Goal: Transaction & Acquisition: Purchase product/service

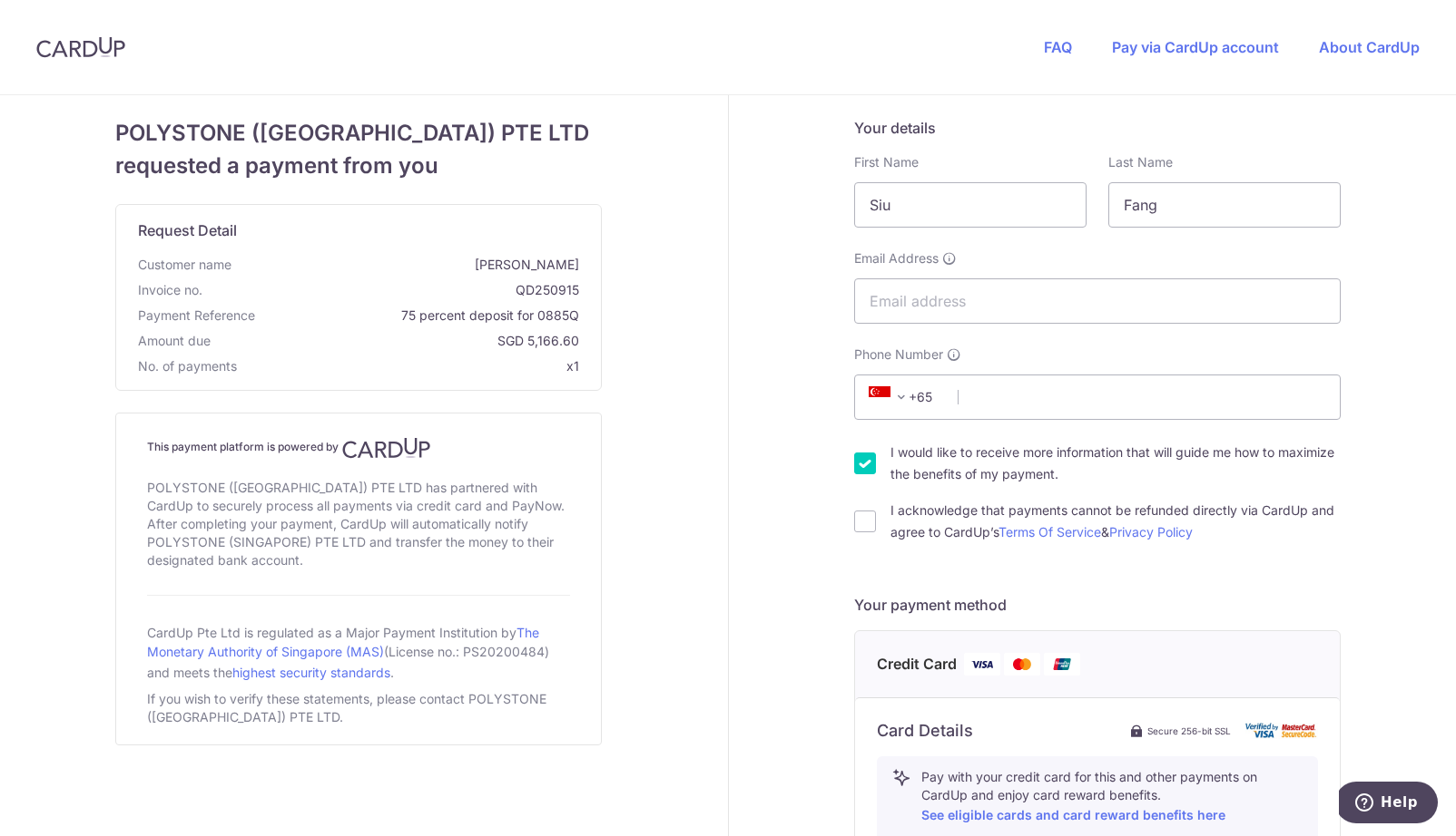
scroll to position [632, 0]
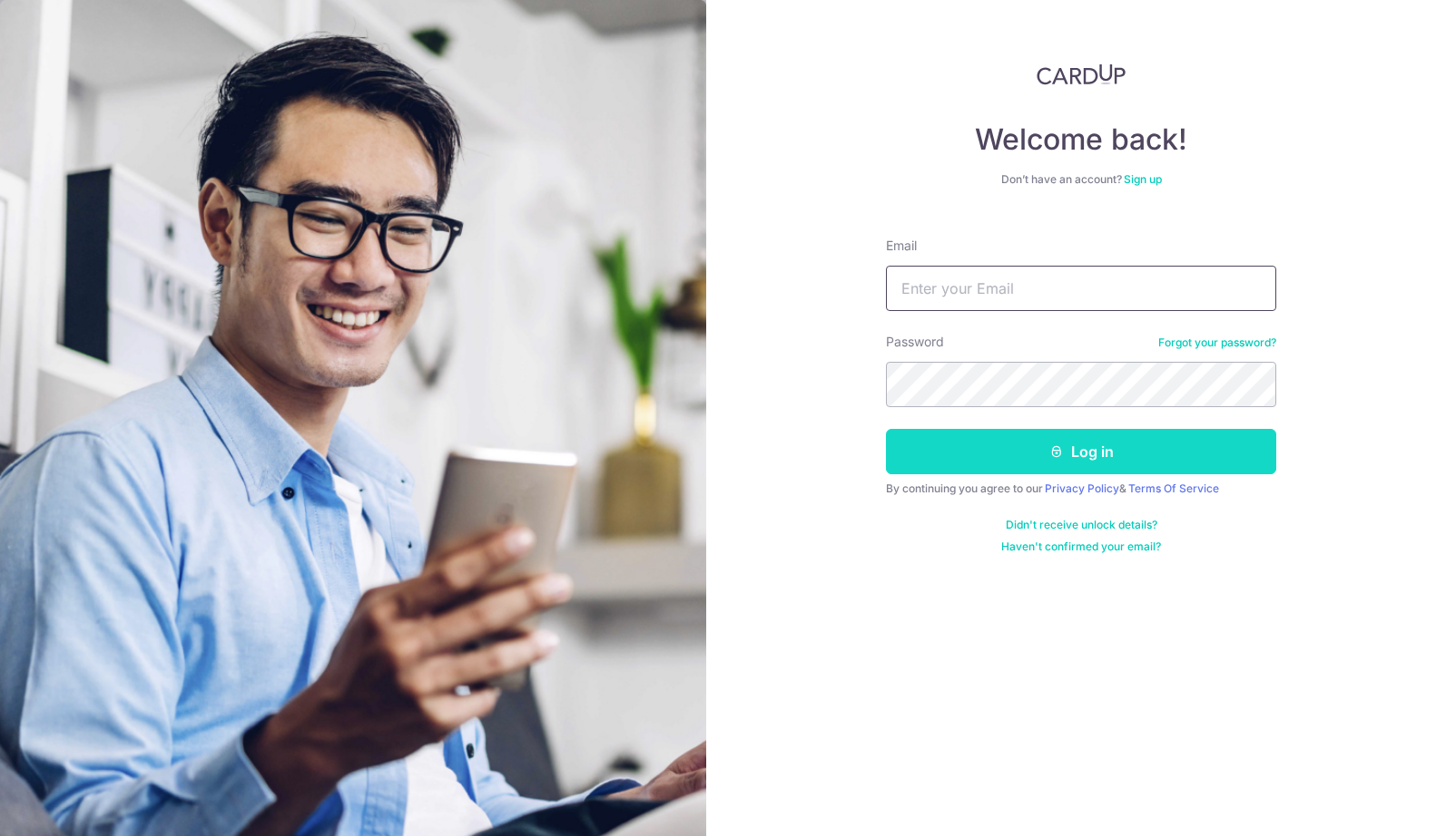
type input "[EMAIL_ADDRESS][DOMAIN_NAME]"
click at [1081, 461] on button "Log in" at bounding box center [1080, 451] width 390 height 46
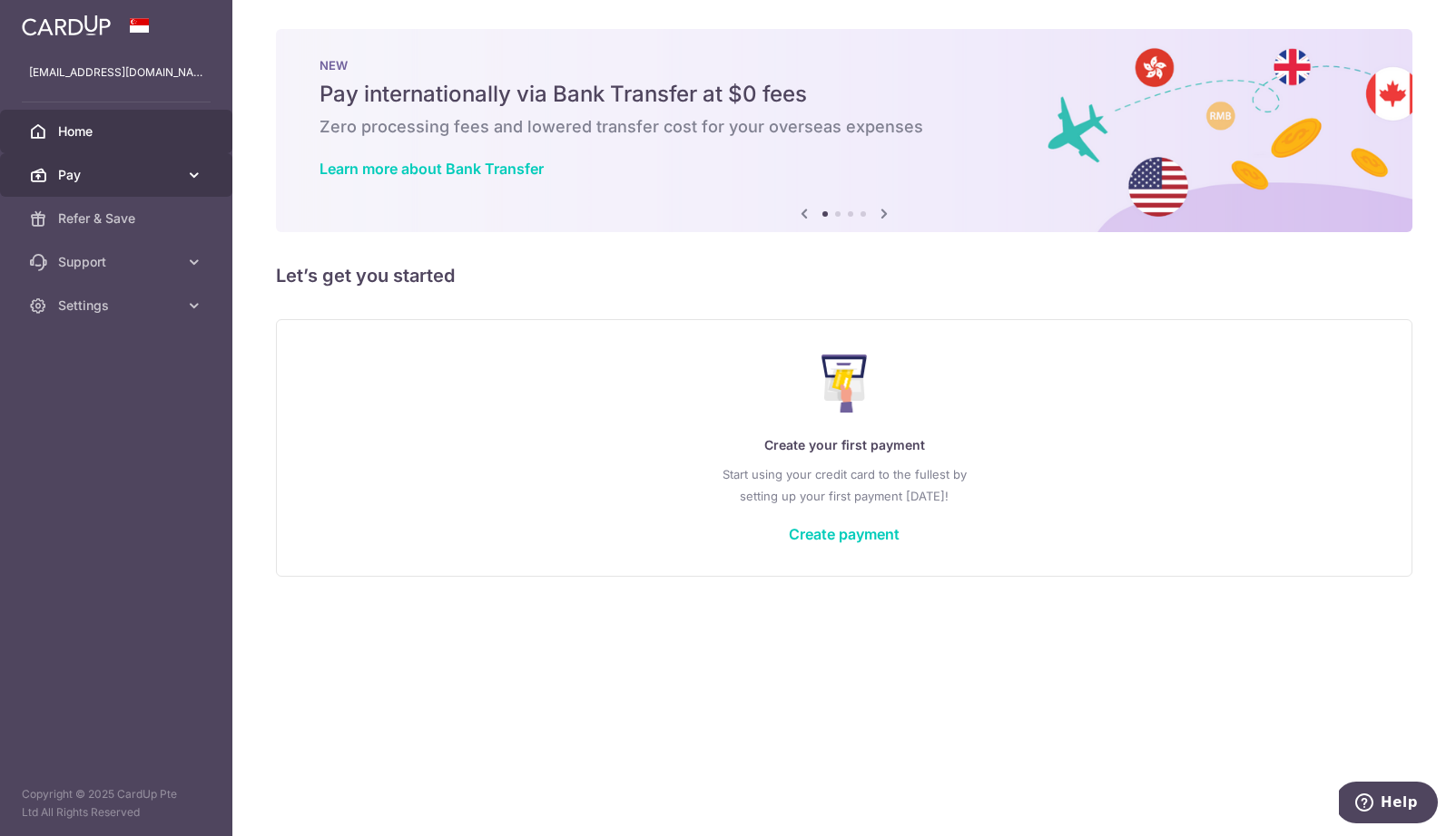
click at [111, 167] on span "Pay" at bounding box center [117, 176] width 120 height 19
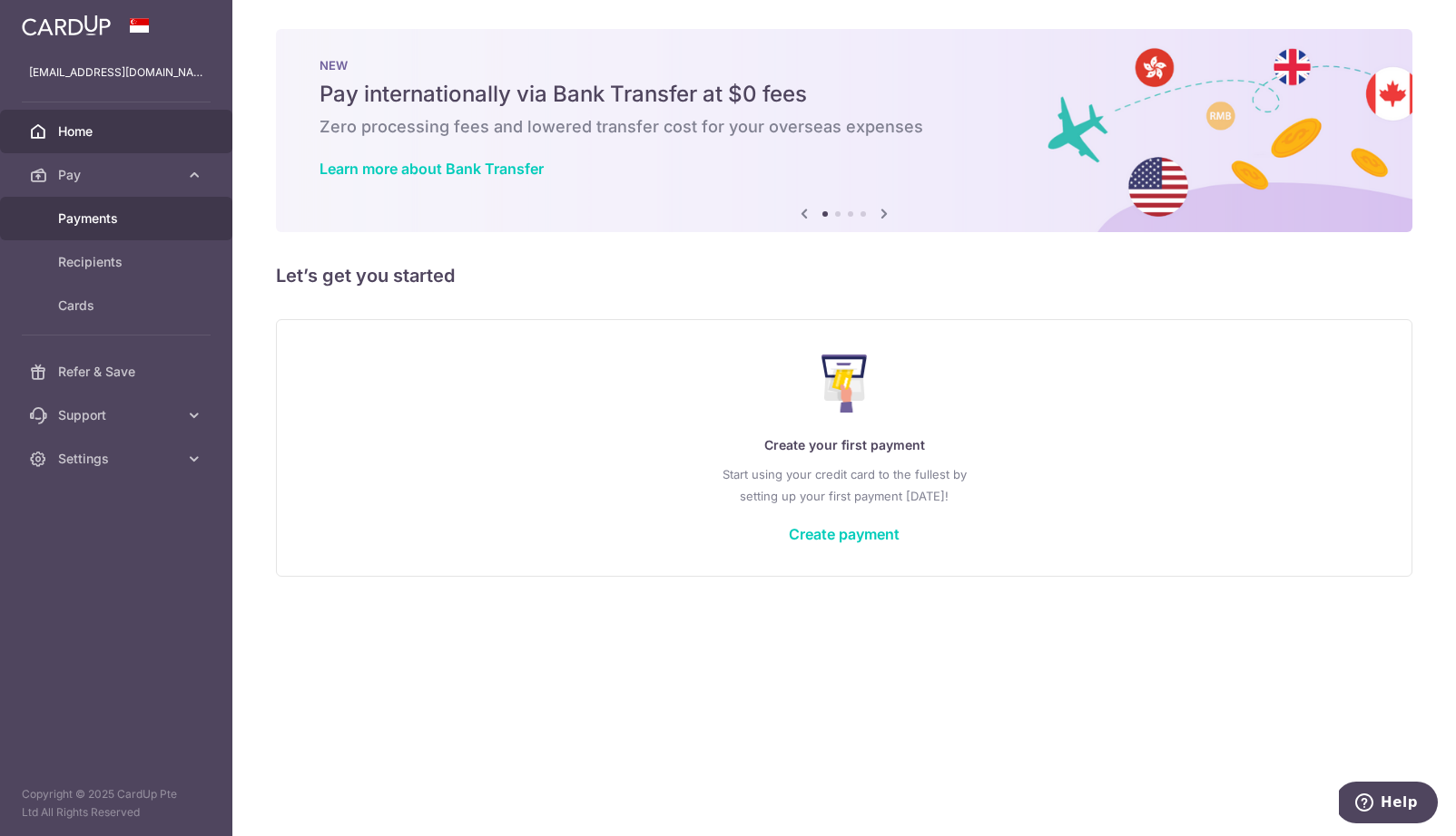
click at [62, 216] on span "Payments" at bounding box center [117, 219] width 120 height 19
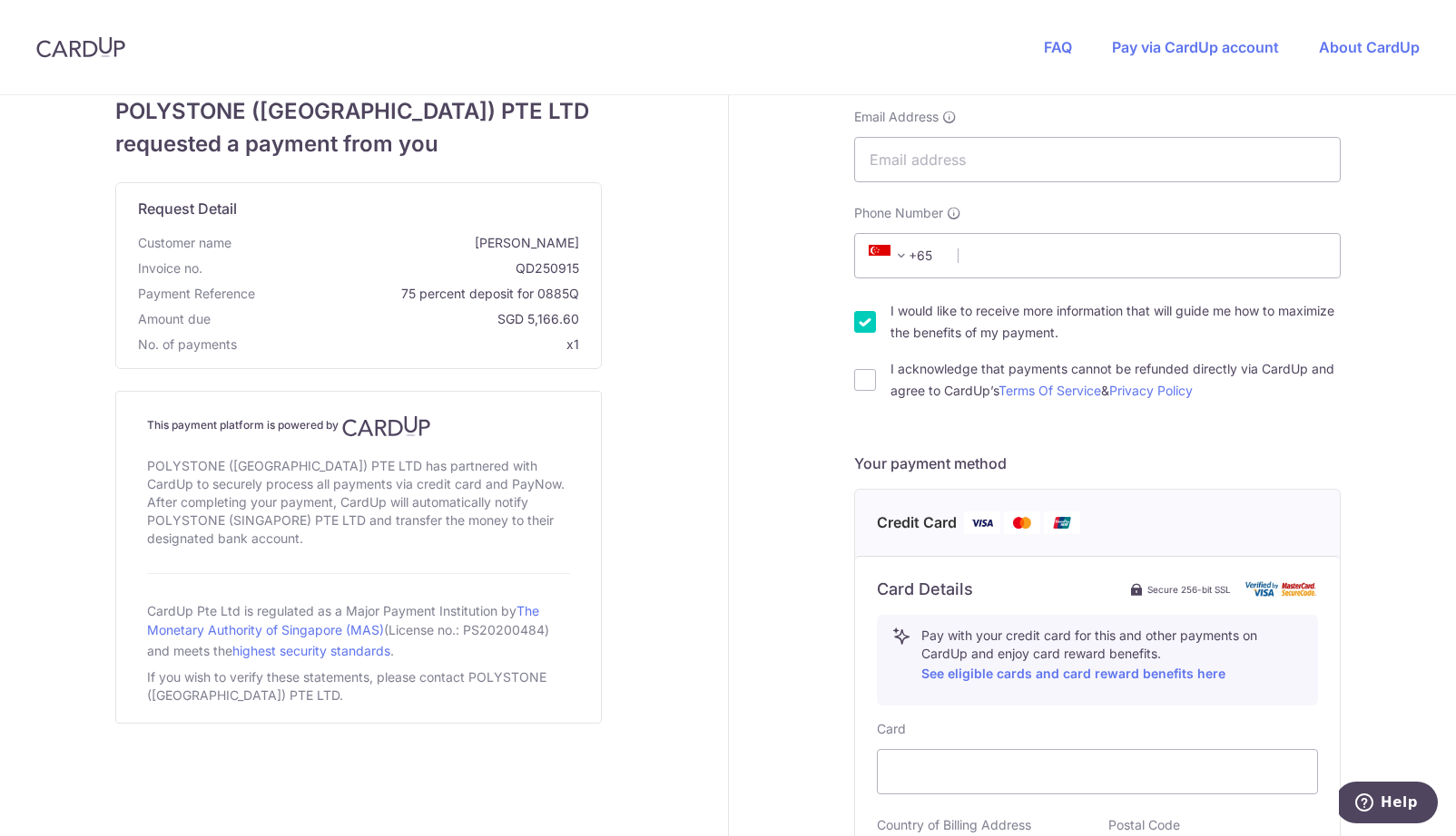
scroll to position [46, 0]
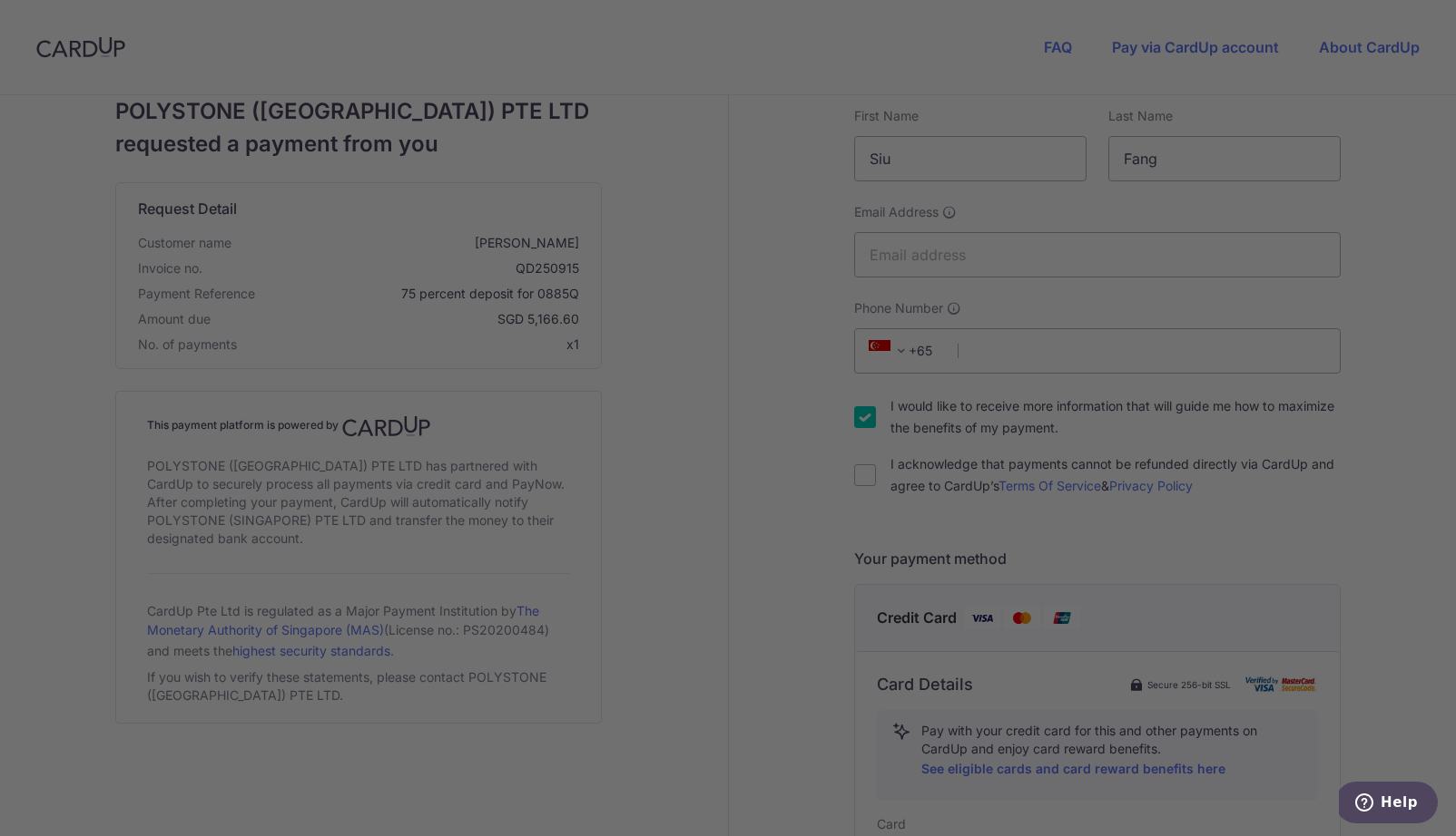
click at [1318, 603] on div at bounding box center [735, 422] width 1470 height 844
click at [1234, 236] on div at bounding box center [735, 422] width 1470 height 844
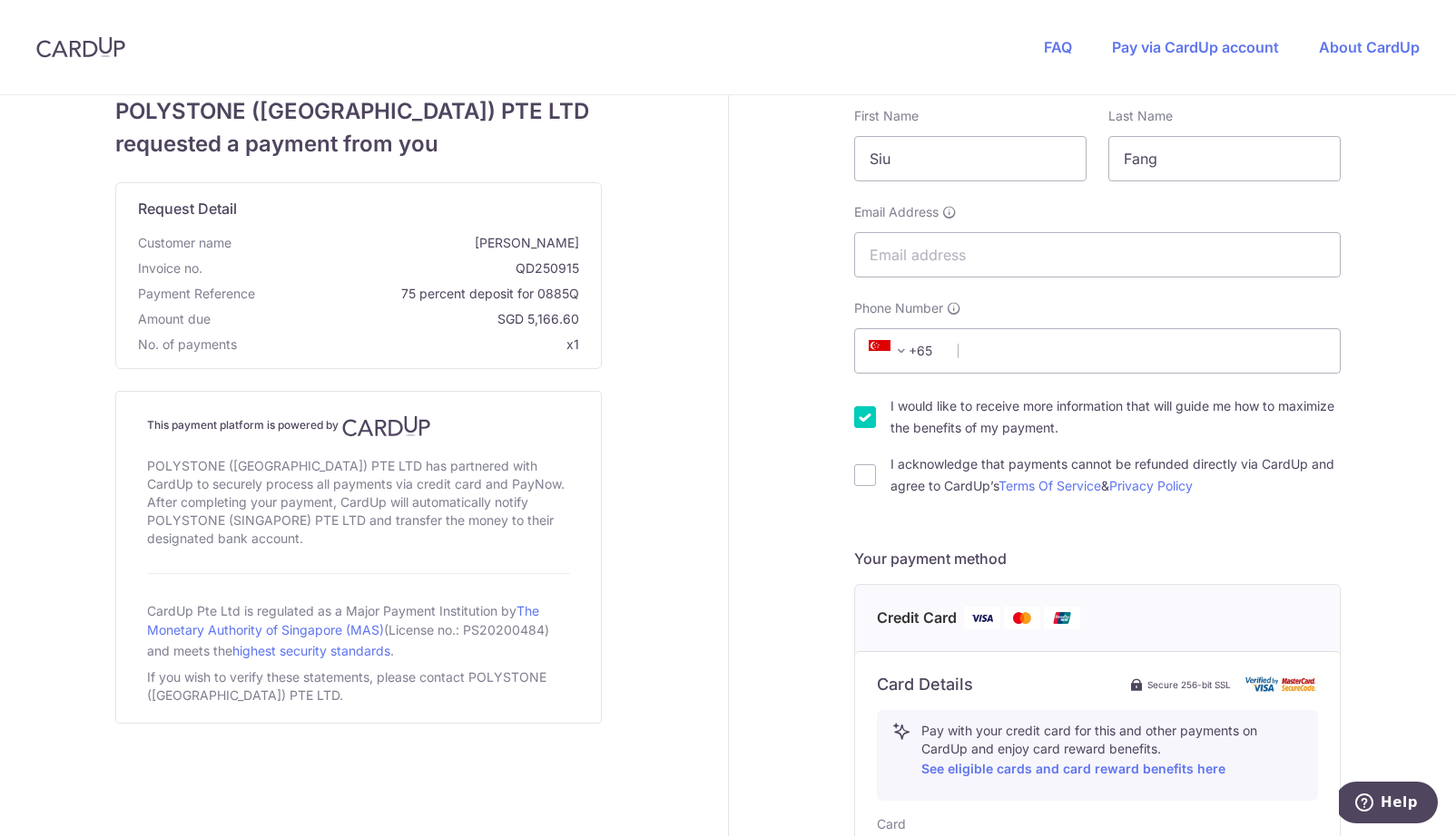
scroll to position [0, 0]
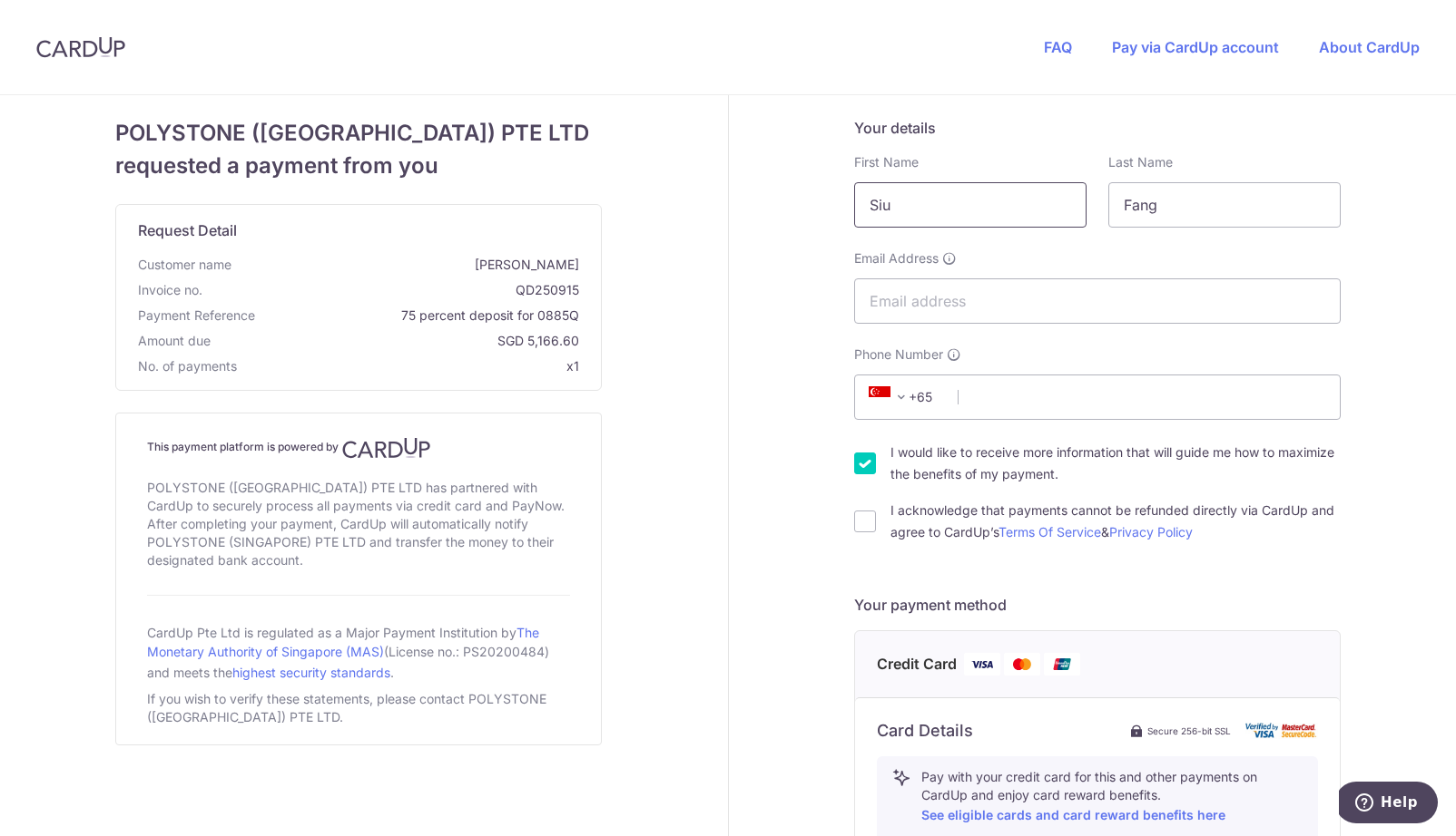
click at [955, 218] on input "Siu" at bounding box center [970, 205] width 233 height 46
type input "Gabriel"
type input "[EMAIL_ADDRESS][DOMAIN_NAME]"
type input "92329074"
type input "574227"
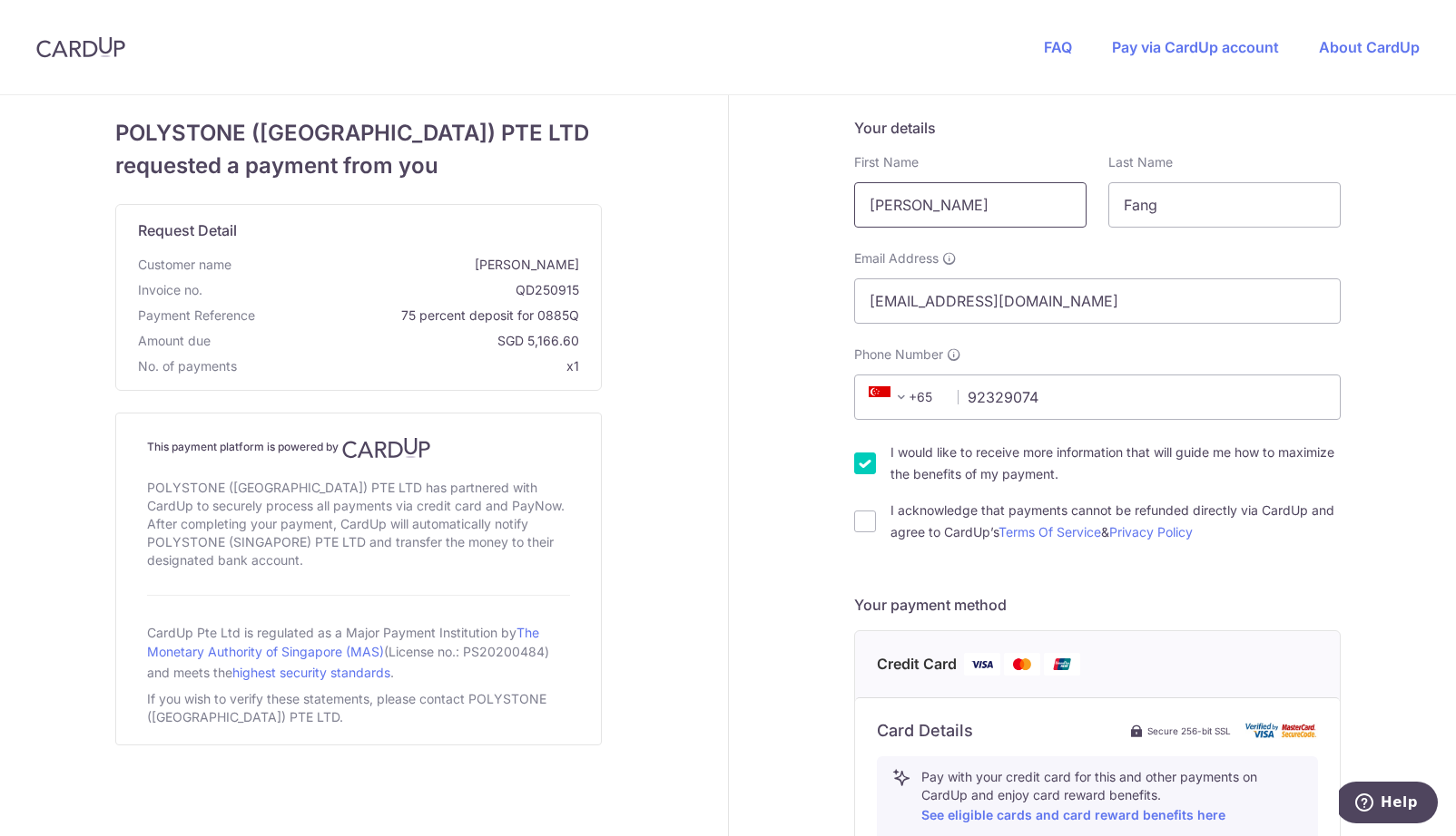
type input "19 Westlake Avenue"
drag, startPoint x: 1169, startPoint y: 202, endPoint x: 933, endPoint y: 187, distance: 236.5
click at [935, 188] on div "First Name Gabriel Last Name Fang" at bounding box center [1097, 191] width 508 height 74
type input "c"
type input "Chen"
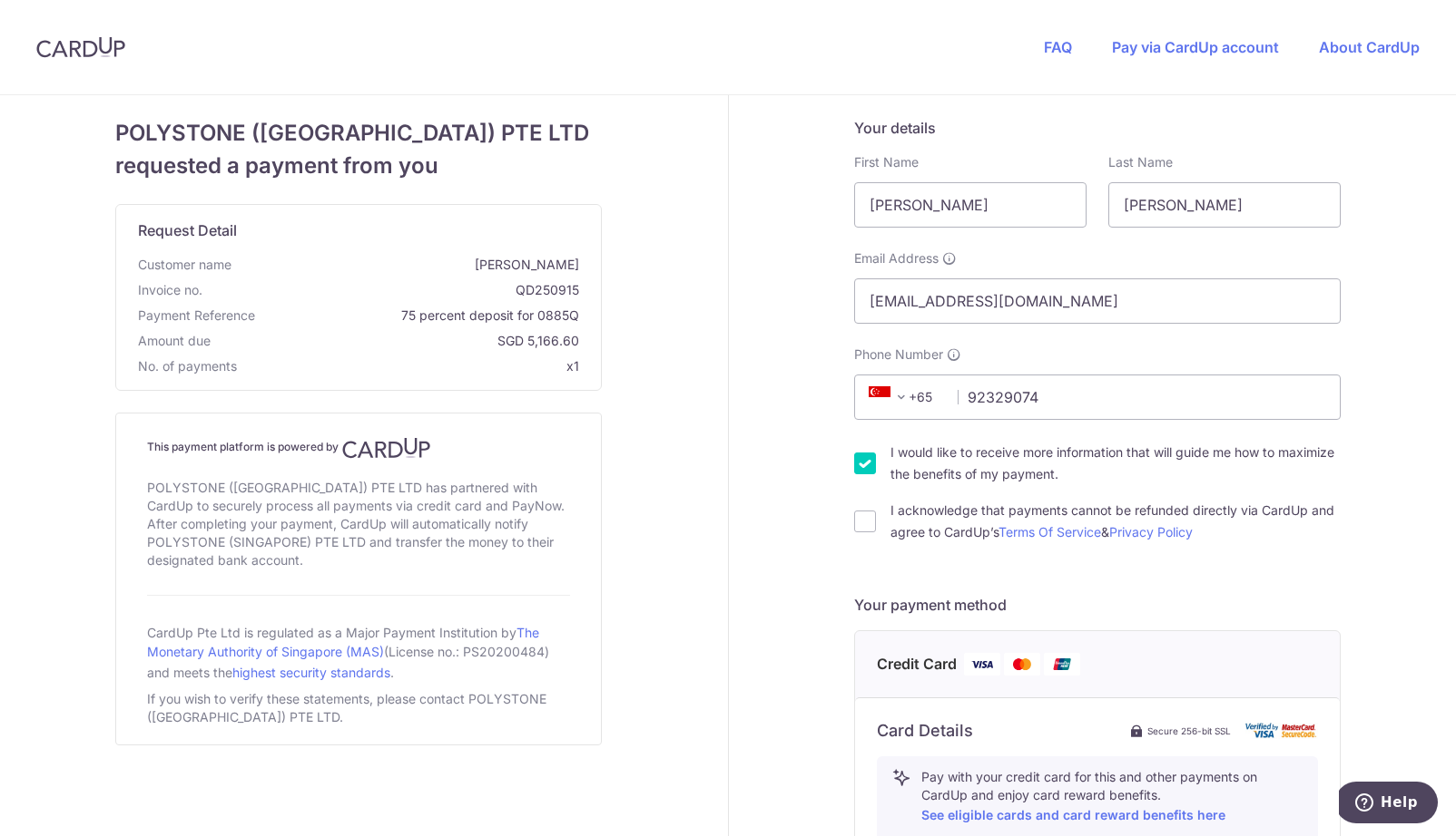
click at [814, 563] on div "Your details First Name Gabriel Last Name Chen Required Email Address gabjhchen…" at bounding box center [1098, 781] width 739 height 1373
click at [854, 534] on div "I acknowledge that payments cannot be refunded directly via CardUp and agree to…" at bounding box center [1097, 521] width 487 height 44
click at [858, 519] on input "I acknowledge that payments cannot be refunded directly via CardUp and agree to…" at bounding box center [864, 521] width 21 height 21
checkbox input "true"
click at [858, 478] on div "I would like to receive more information that will guide me how to maximize the…" at bounding box center [1097, 463] width 487 height 44
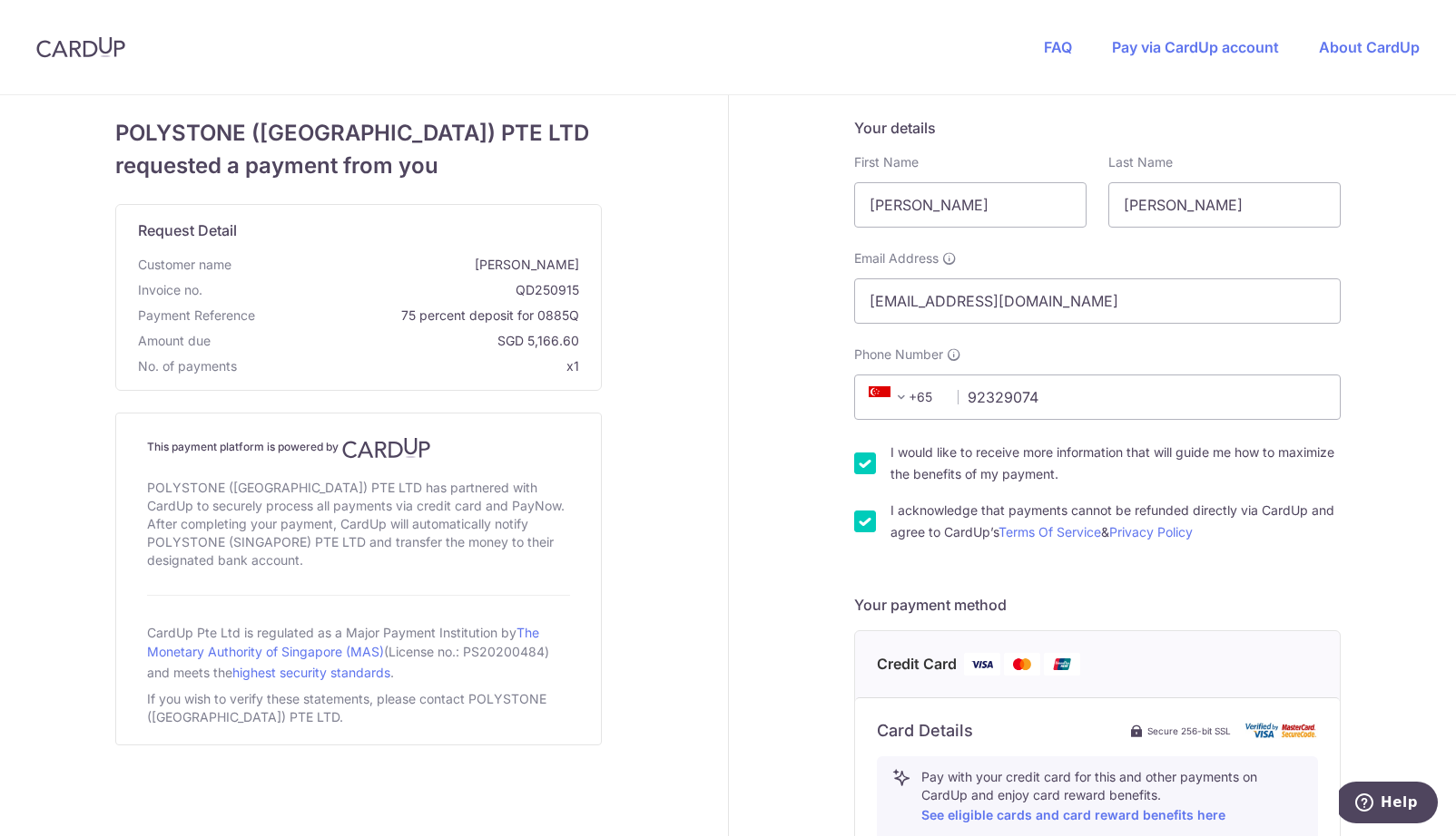
click at [871, 466] on div "I would like to receive more information that will guide me how to maximize the…" at bounding box center [1097, 463] width 487 height 44
click at [854, 466] on input "I would like to receive more information that will guide me how to maximize the…" at bounding box center [864, 463] width 21 height 21
checkbox input "false"
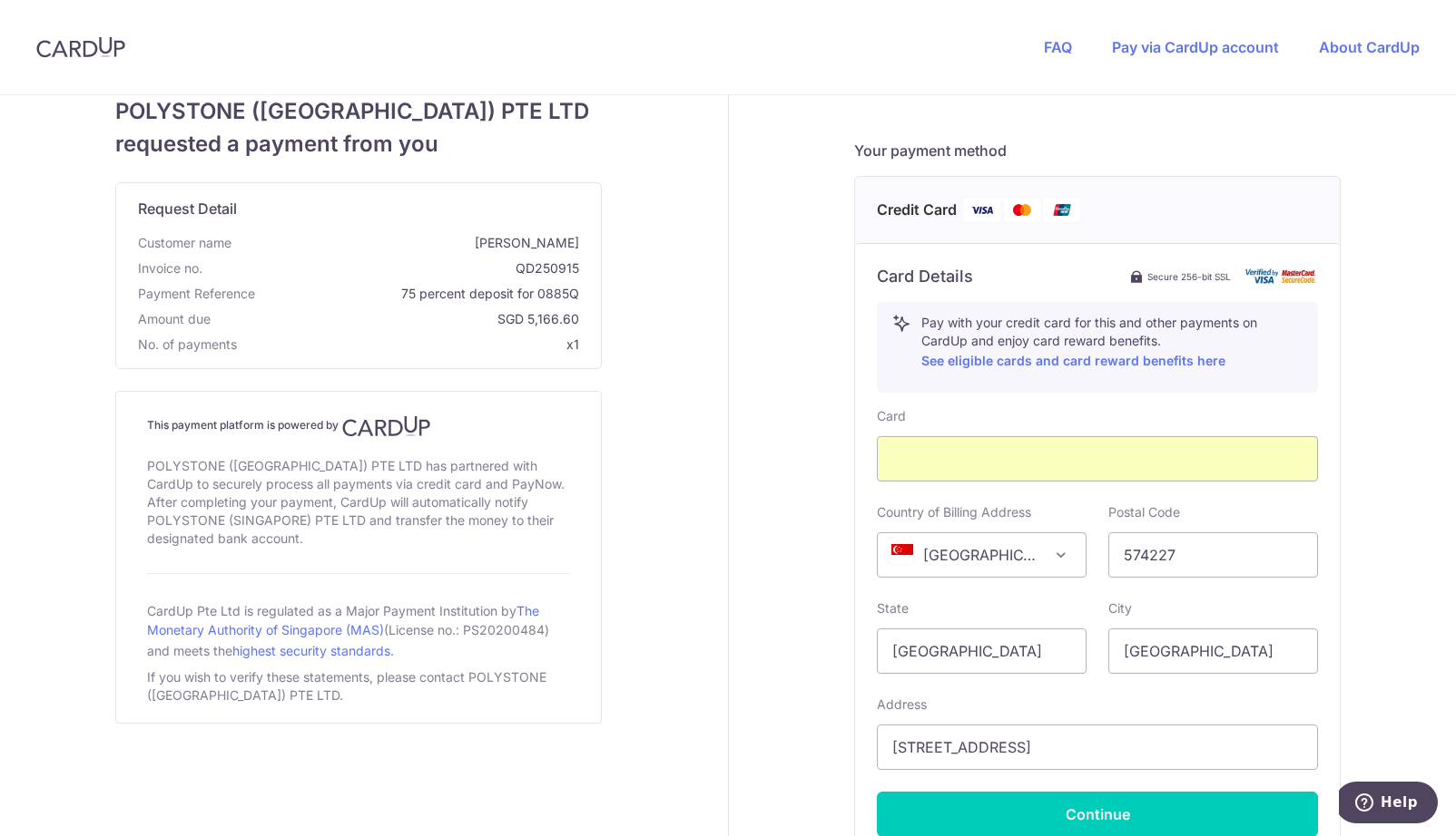
scroll to position [546, 0]
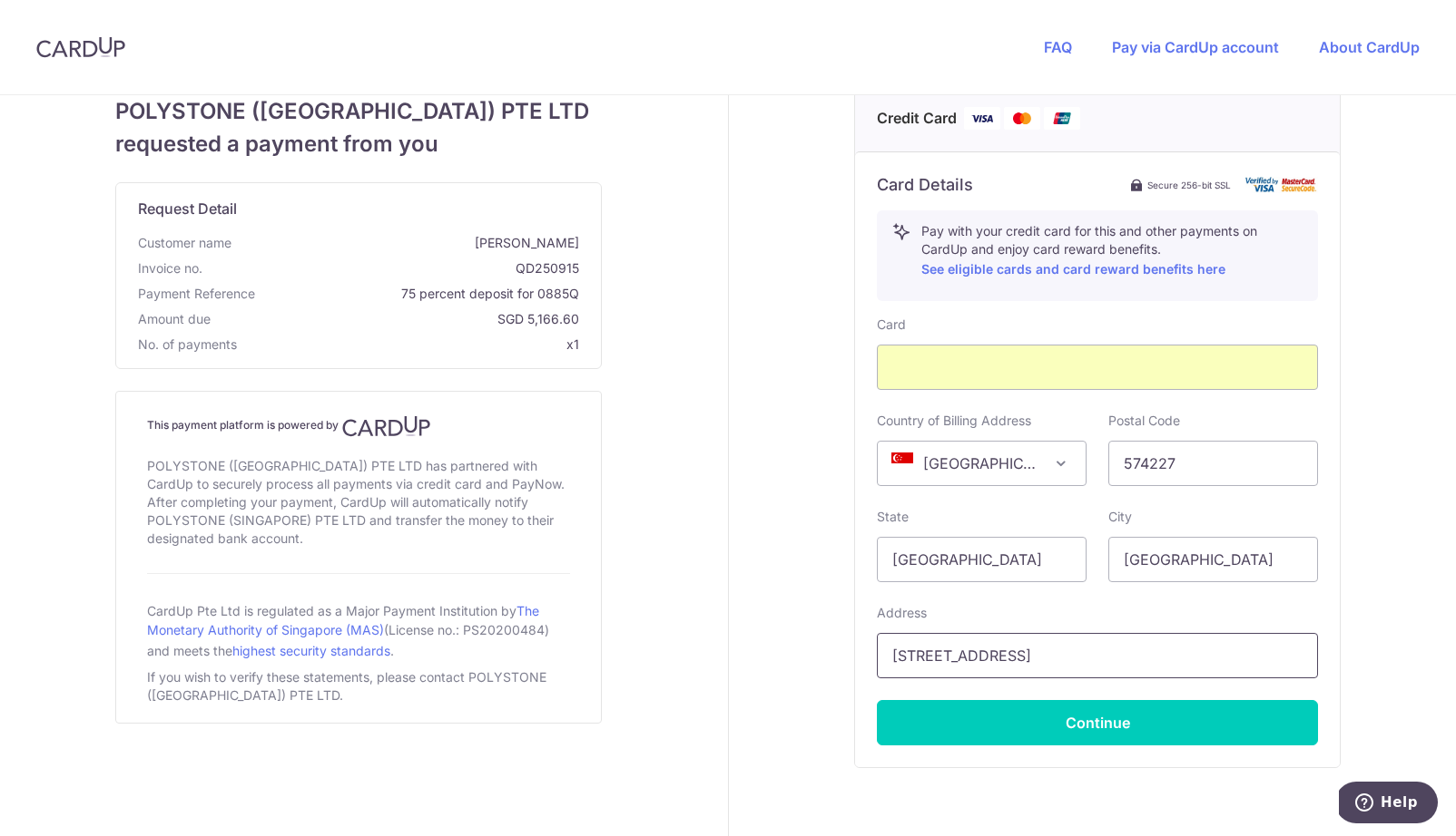
click at [973, 647] on input "19 Westlake Avenue" at bounding box center [1097, 656] width 441 height 46
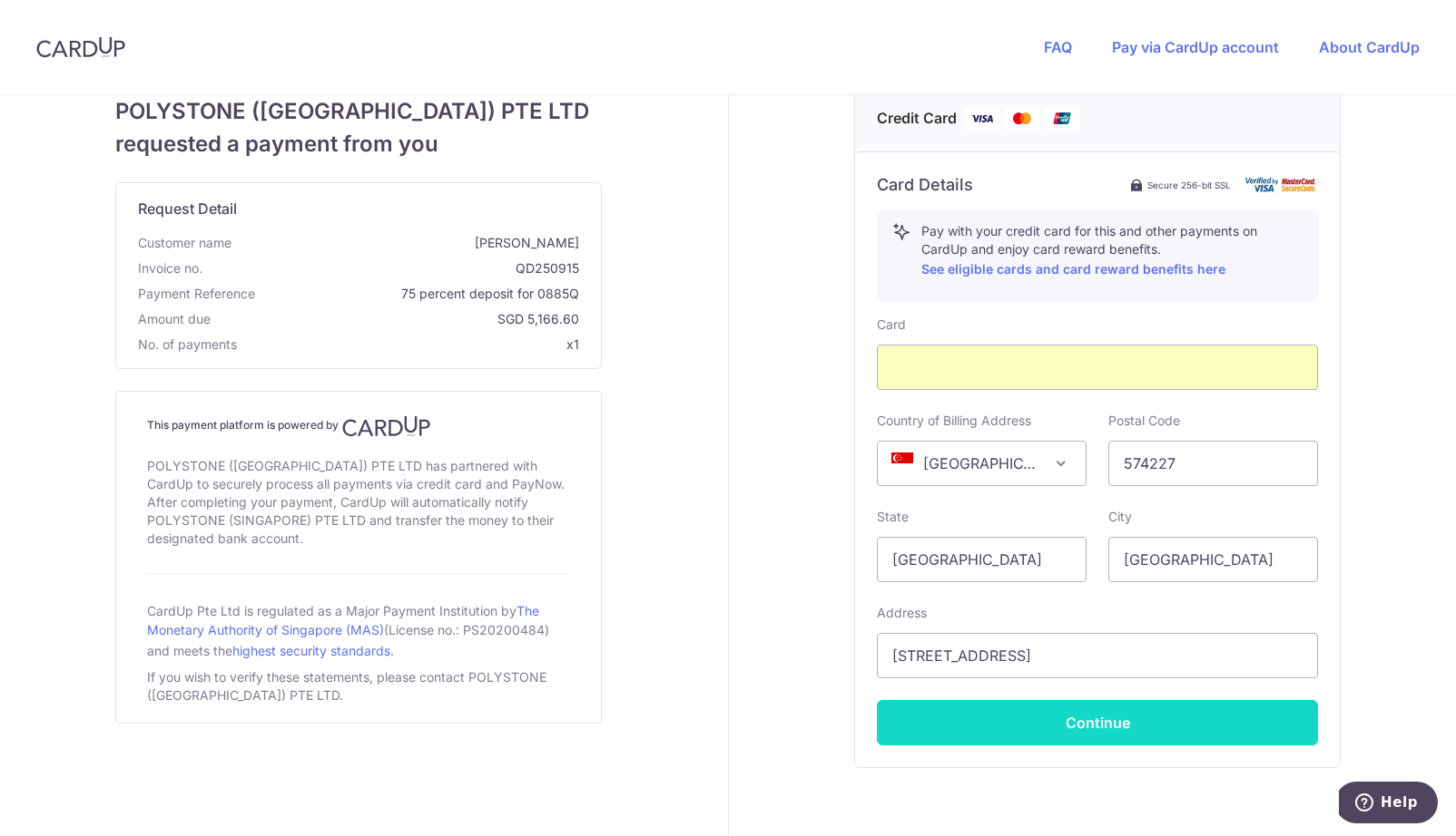
click at [1098, 725] on button "Continue" at bounding box center [1097, 723] width 441 height 46
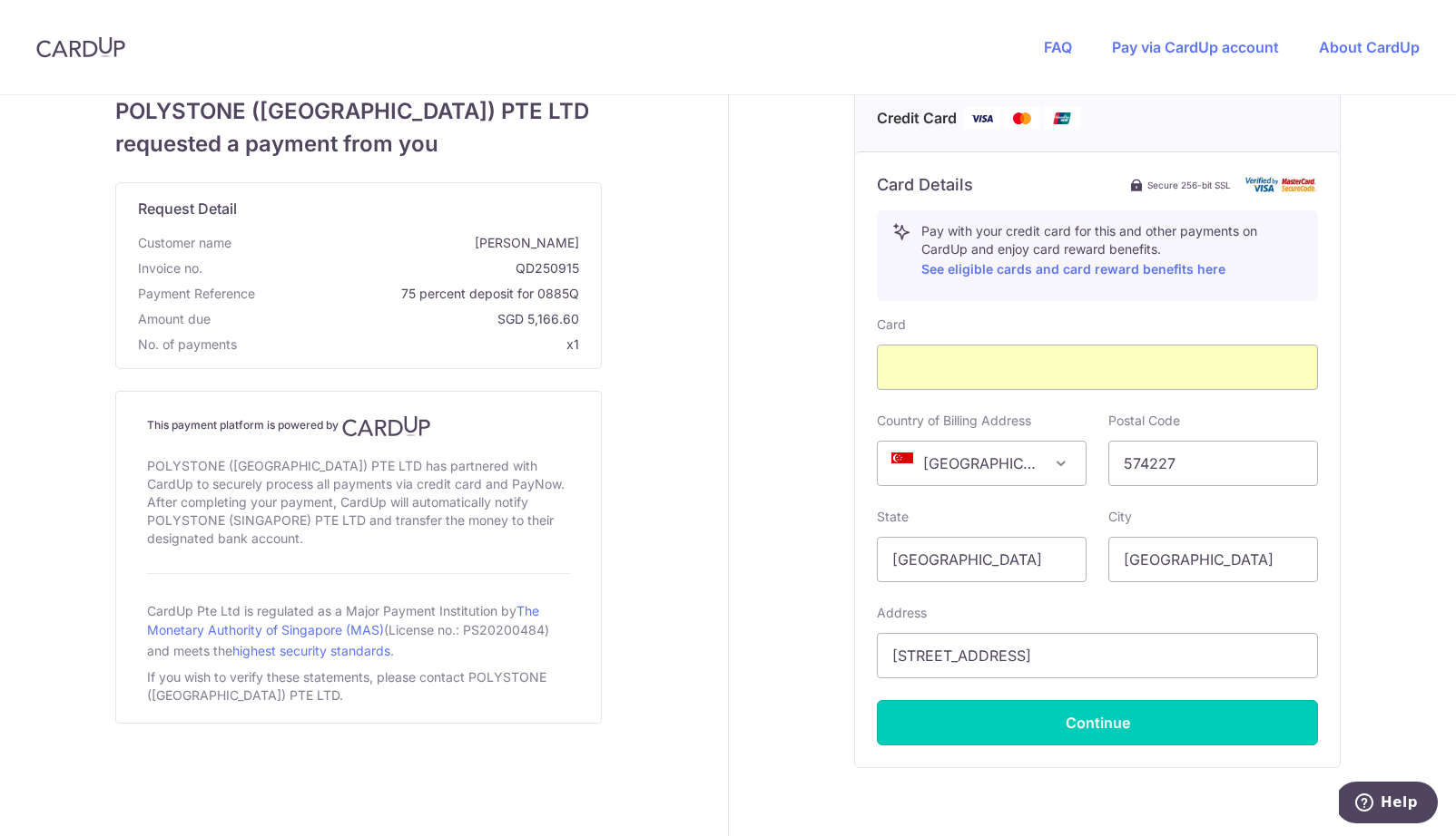
type input "**** 2629"
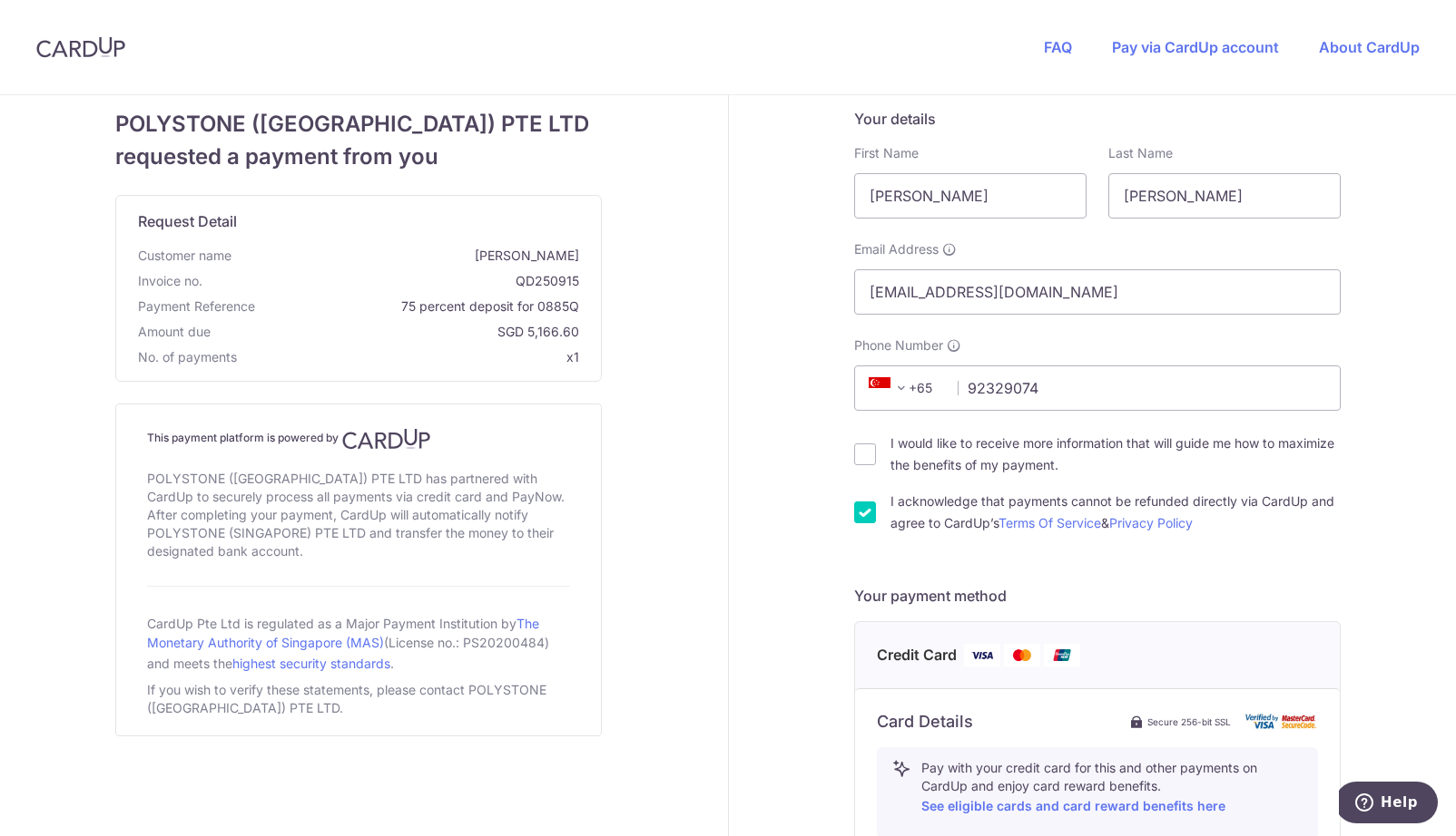
scroll to position [173, 0]
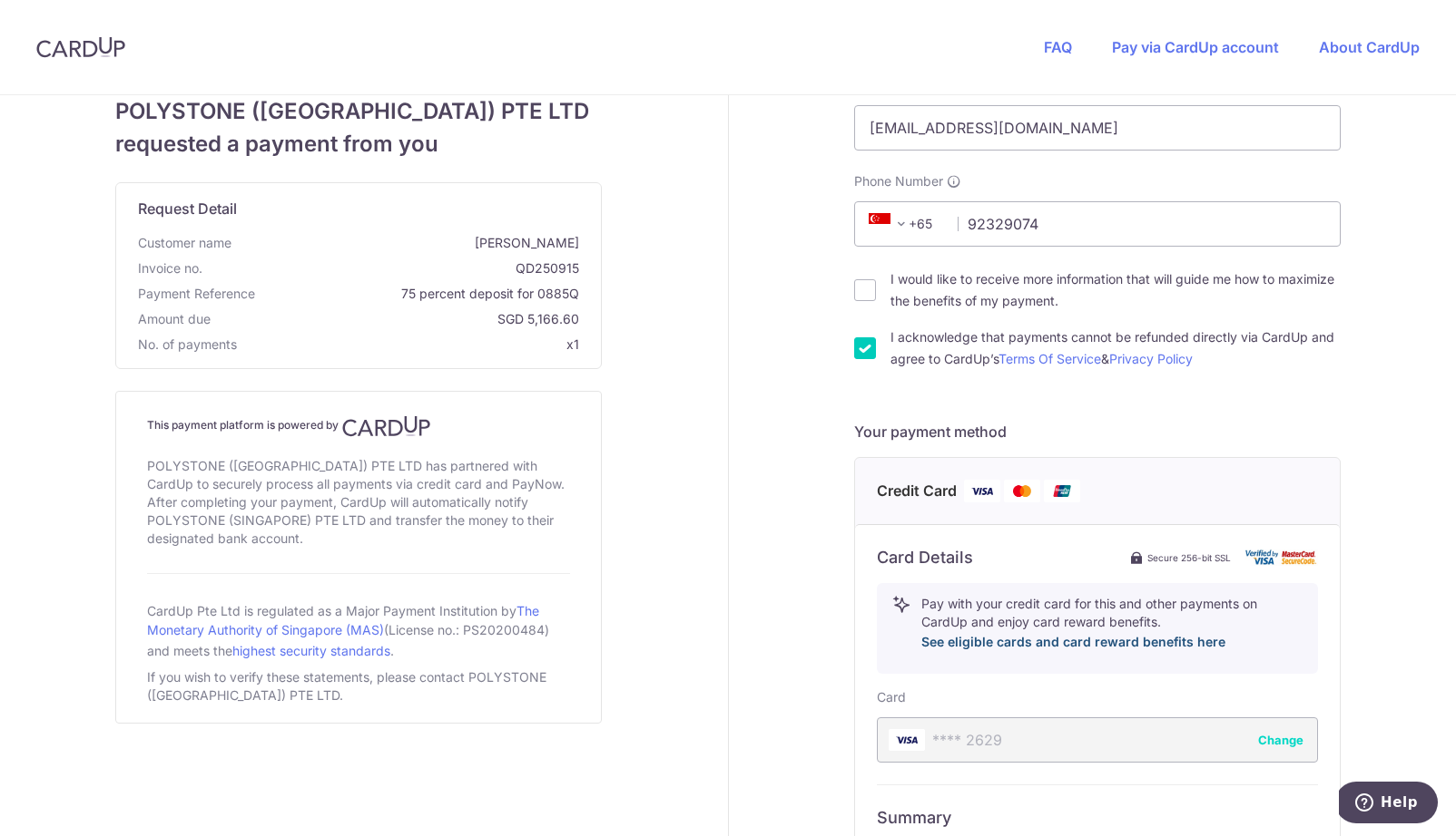
click at [1025, 644] on link "See eligible cards and card reward benefits here" at bounding box center [1073, 642] width 304 height 16
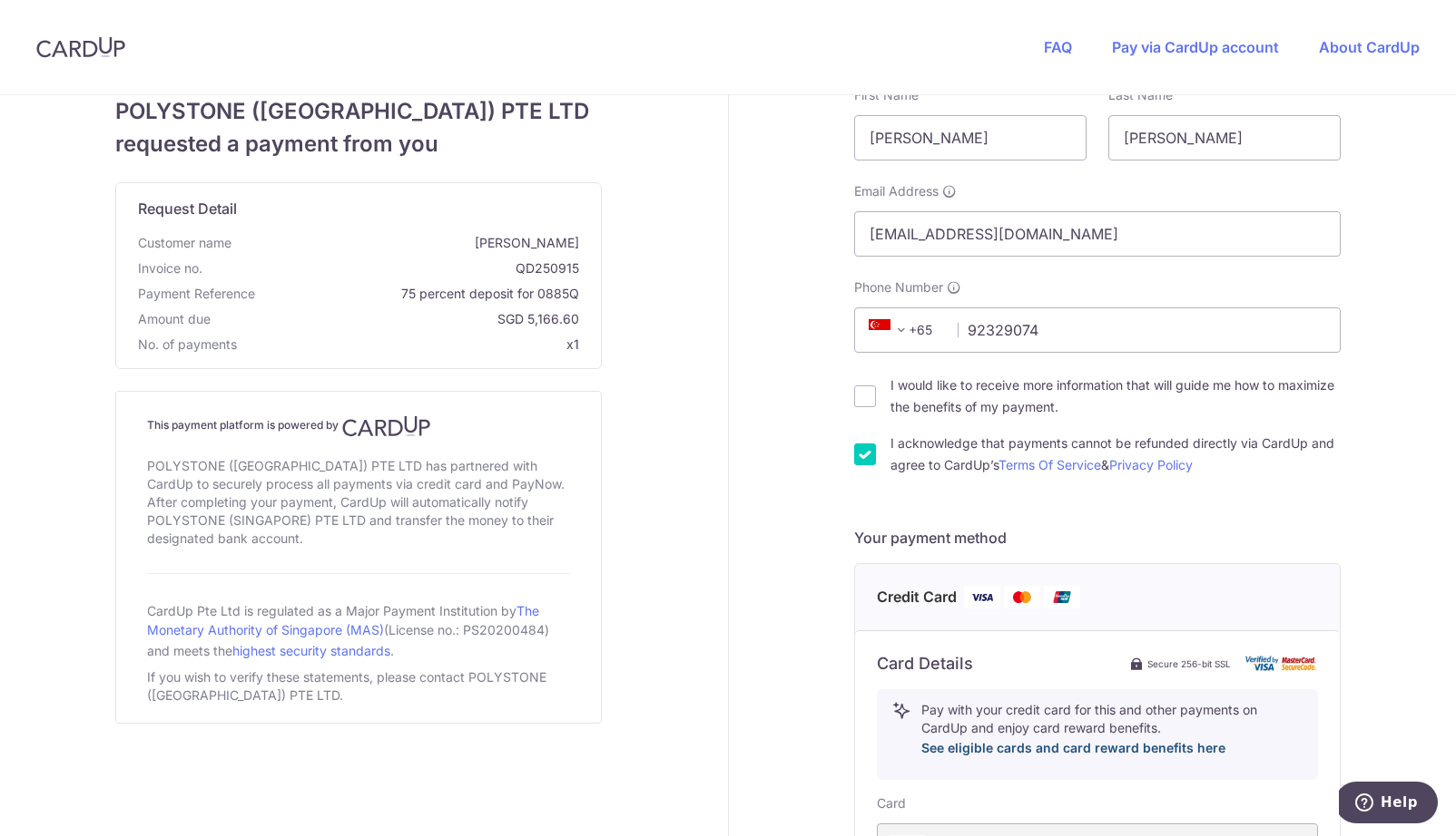
scroll to position [0, 0]
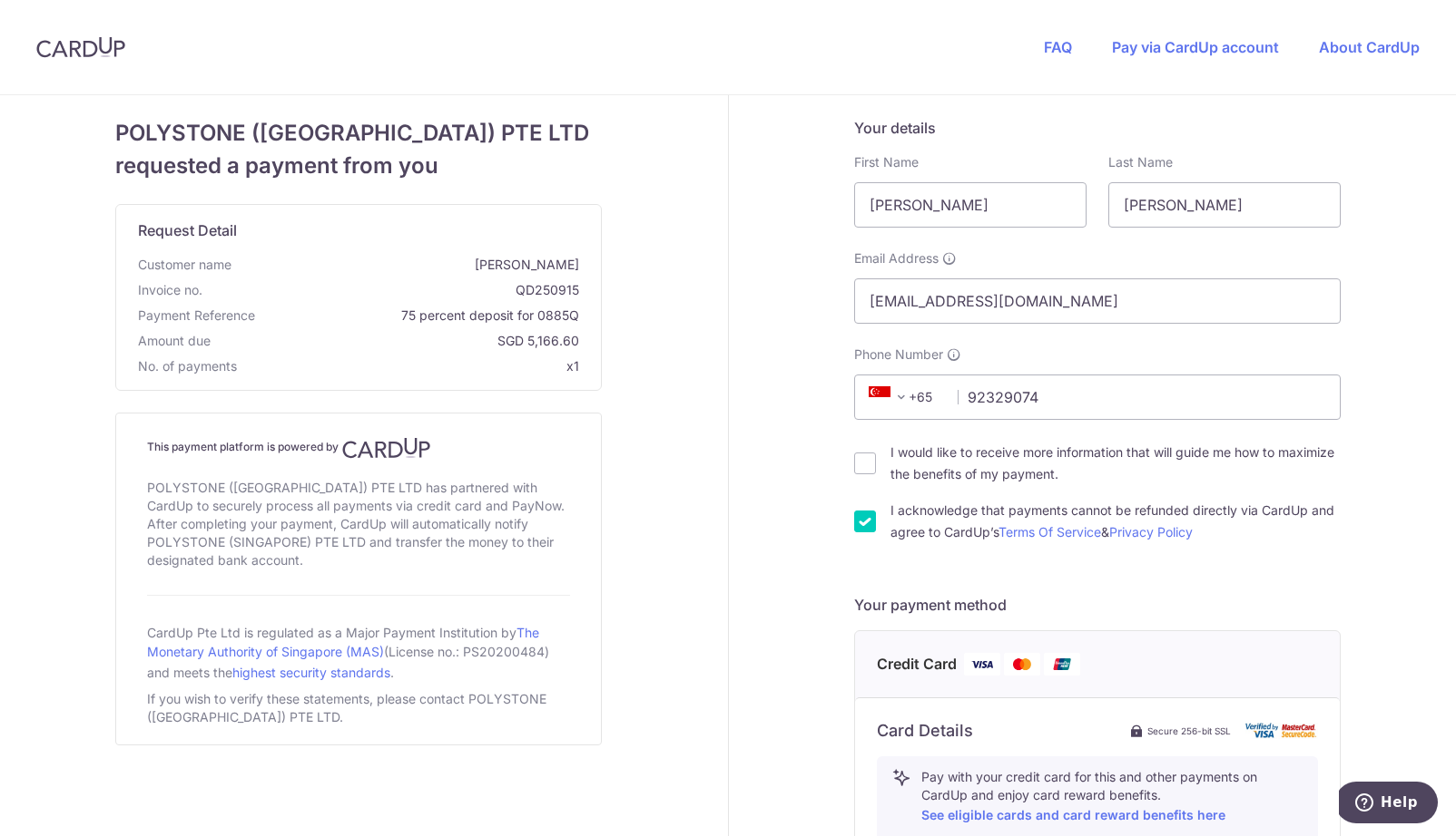
click at [973, 493] on div "I would like to receive more information that will guide me how to maximize the…" at bounding box center [1097, 492] width 487 height 101
click at [958, 482] on label "I would like to receive more information that will guide me how to maximize the…" at bounding box center [1115, 463] width 450 height 44
click at [875, 474] on input "I would like to receive more information that will guide me how to maximize the…" at bounding box center [864, 463] width 21 height 21
checkbox input "true"
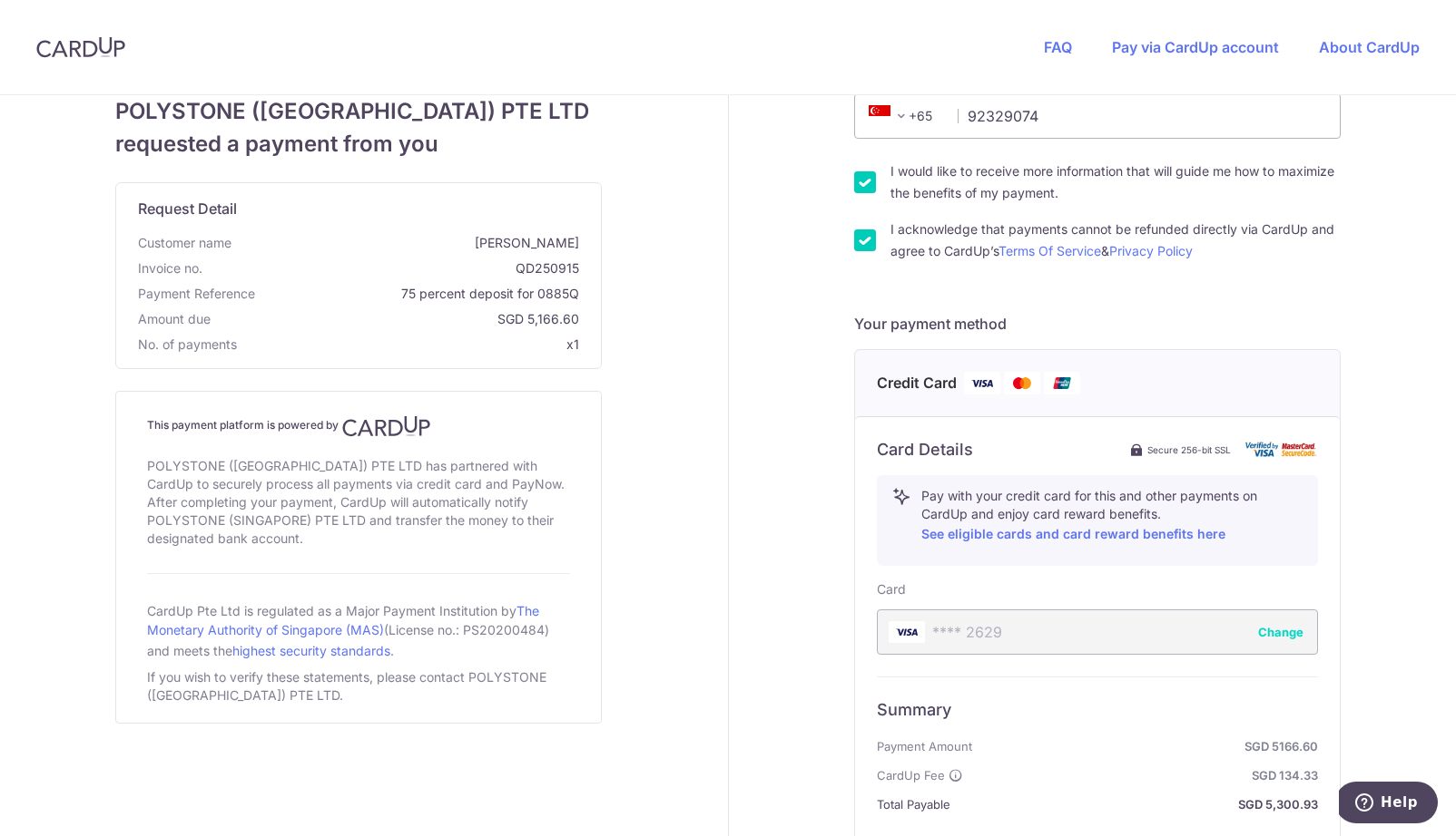
scroll to position [132, 0]
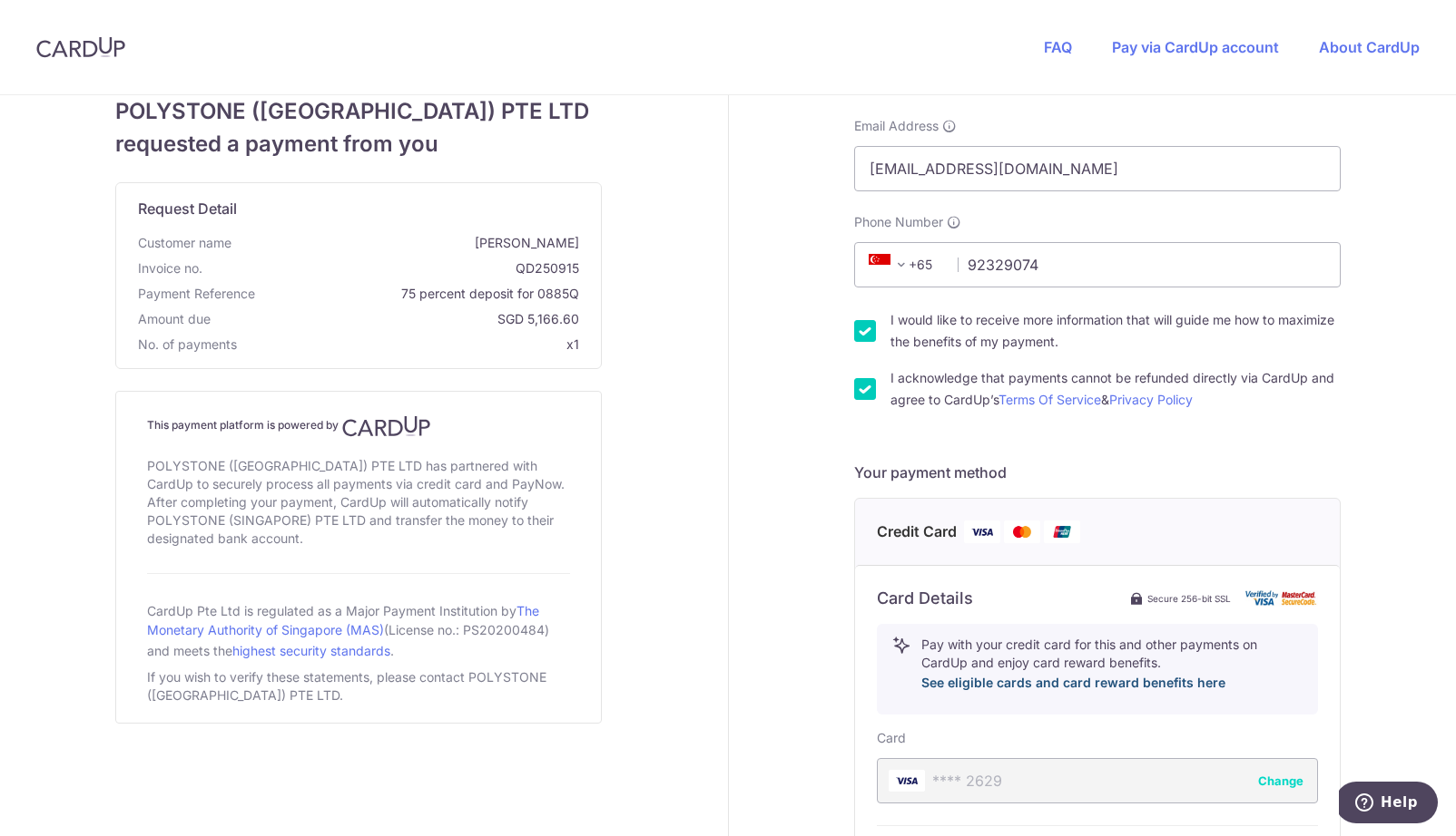
click at [955, 683] on link "See eligible cards and card reward benefits here" at bounding box center [1073, 683] width 304 height 16
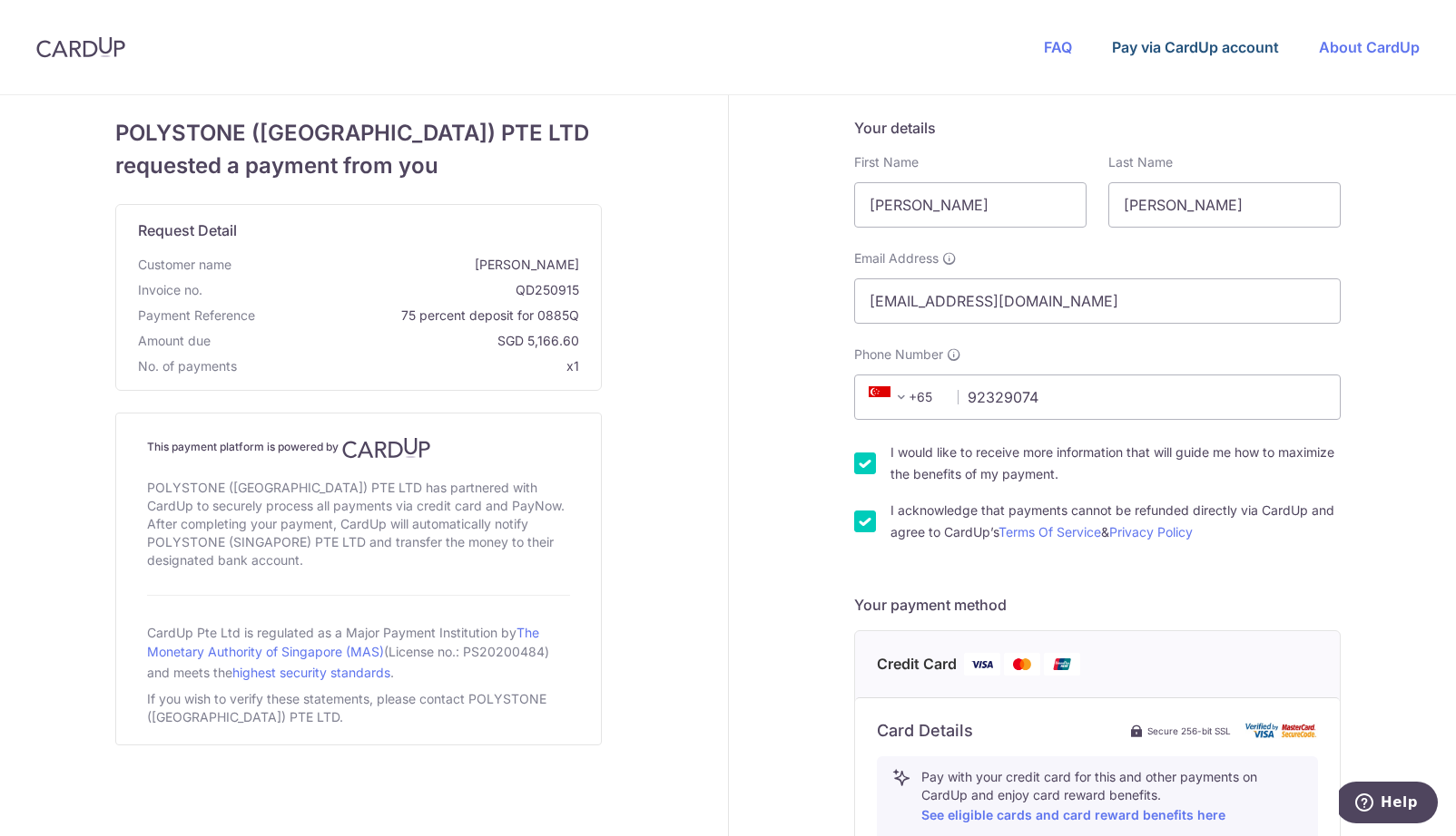
click at [1215, 54] on link "Pay via CardUp account" at bounding box center [1195, 47] width 167 height 19
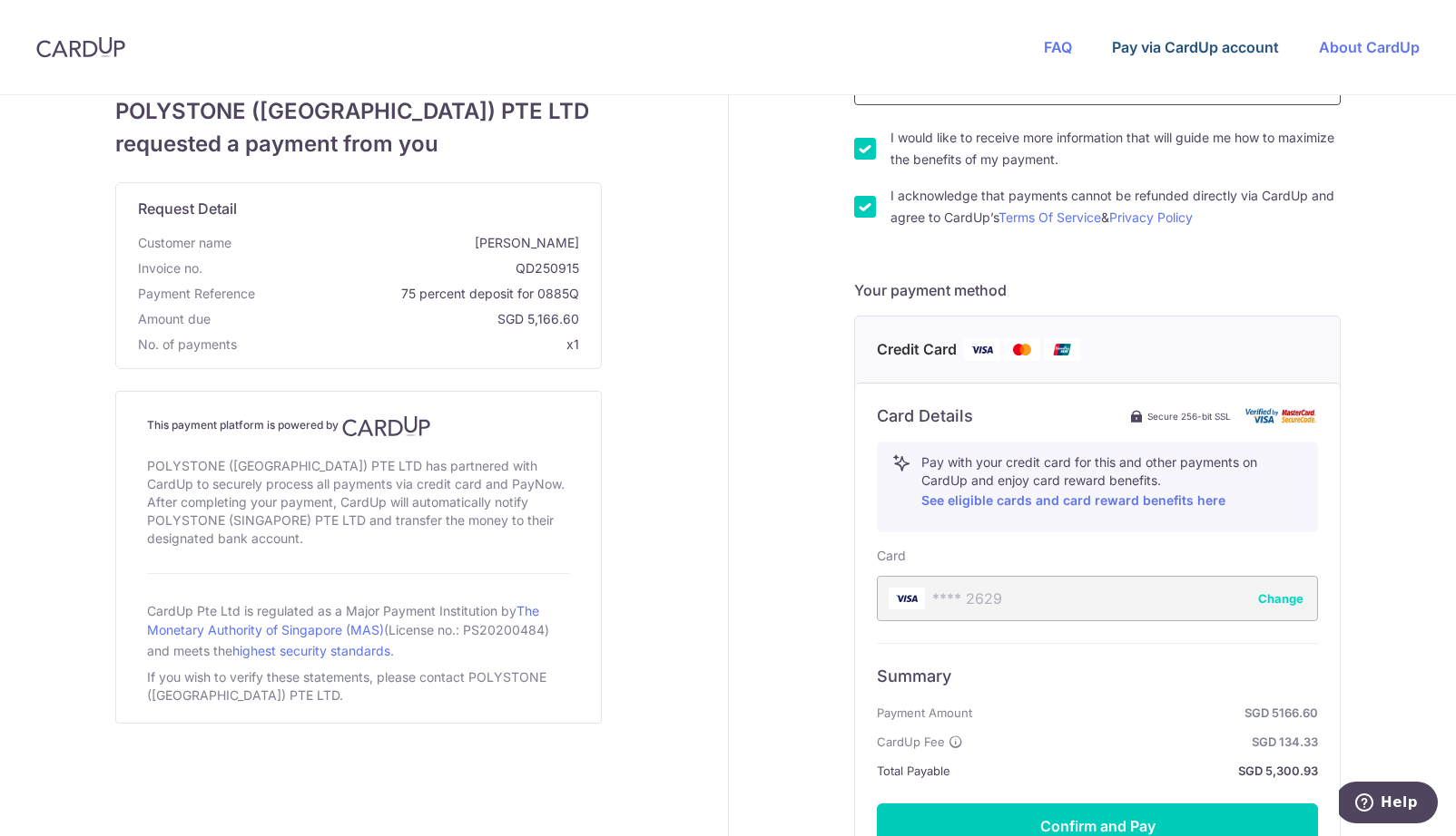
scroll to position [504, 0]
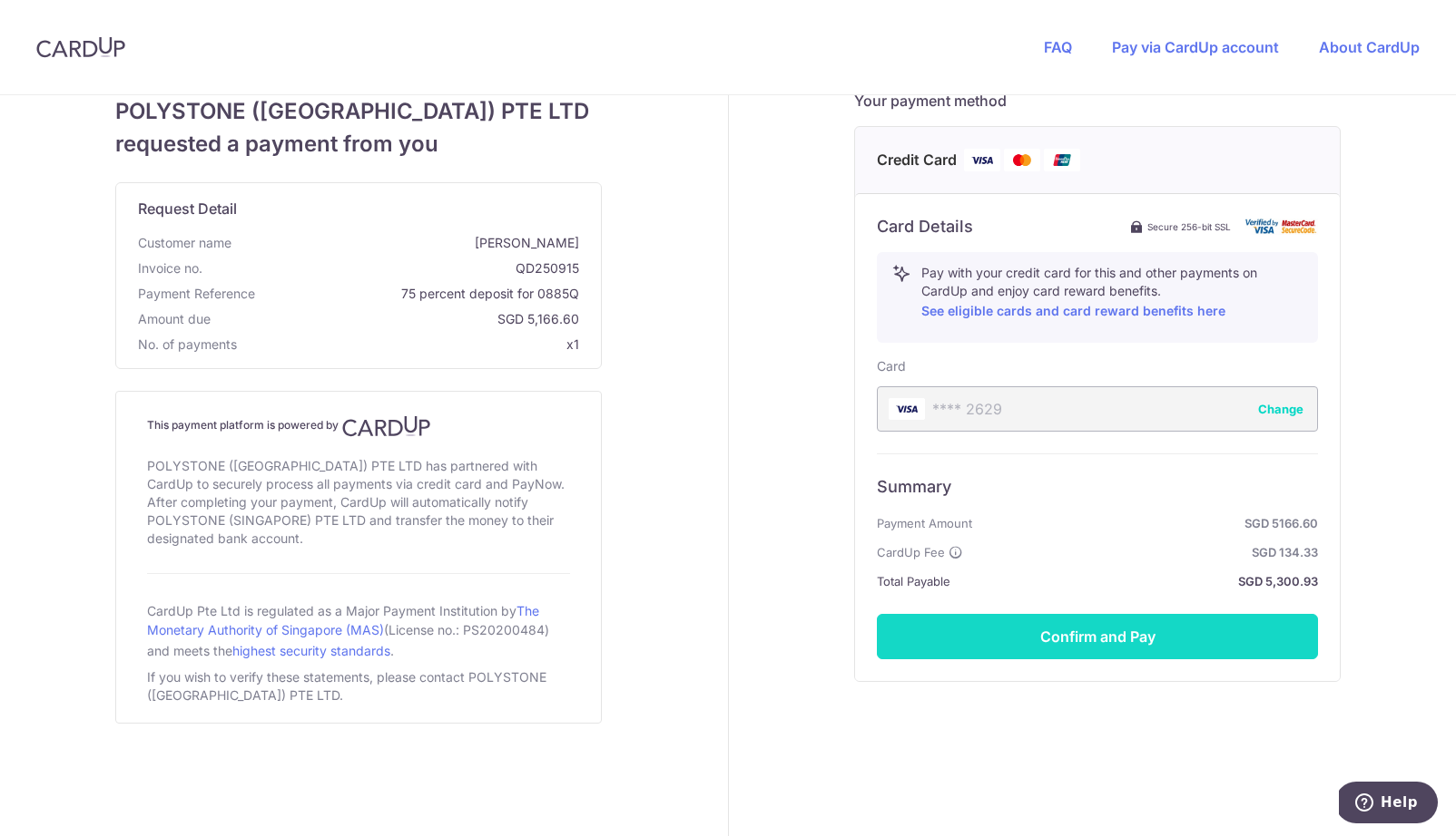
click at [1128, 652] on button "Confirm and Pay" at bounding box center [1097, 636] width 441 height 46
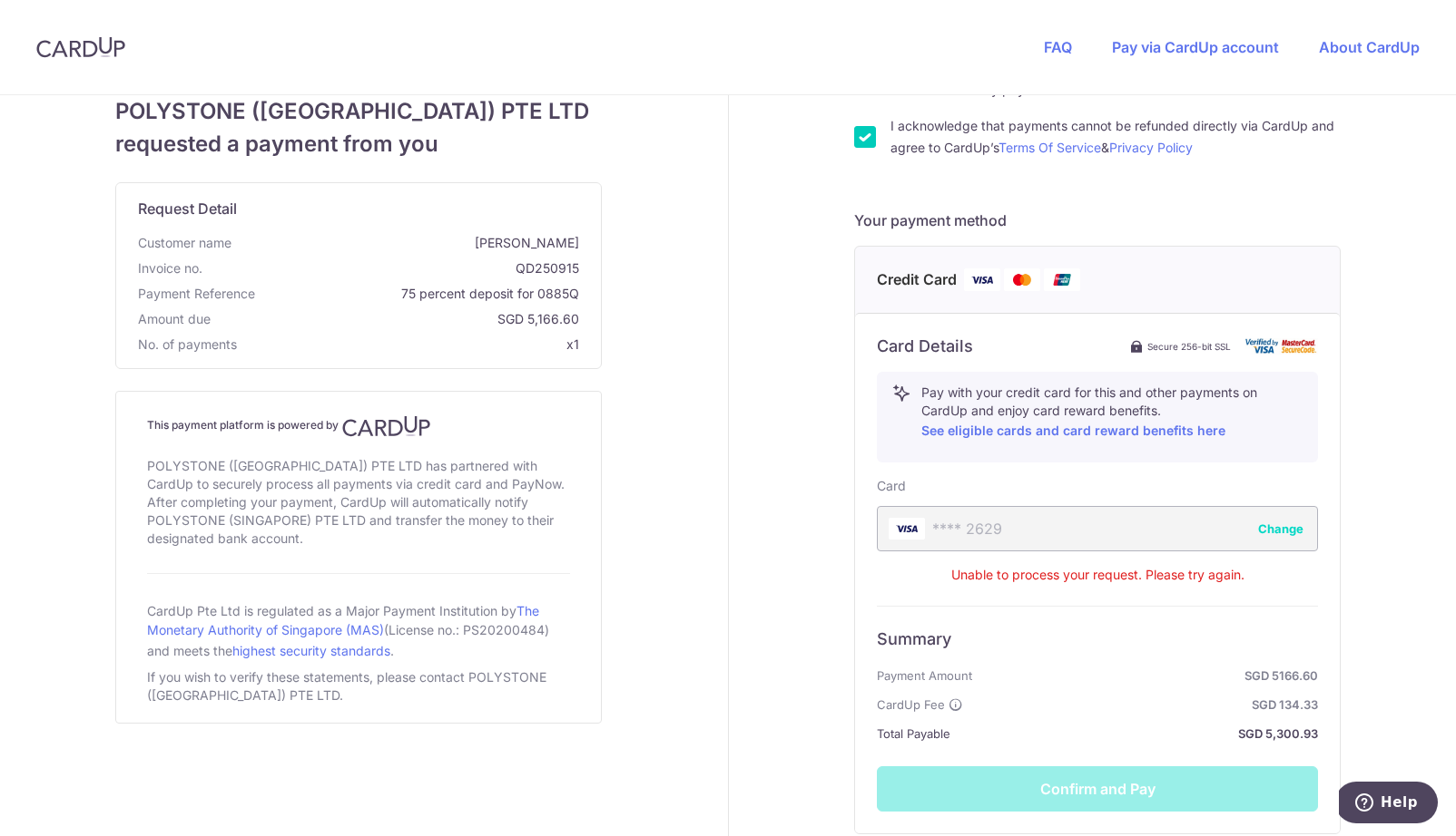
scroll to position [300, 0]
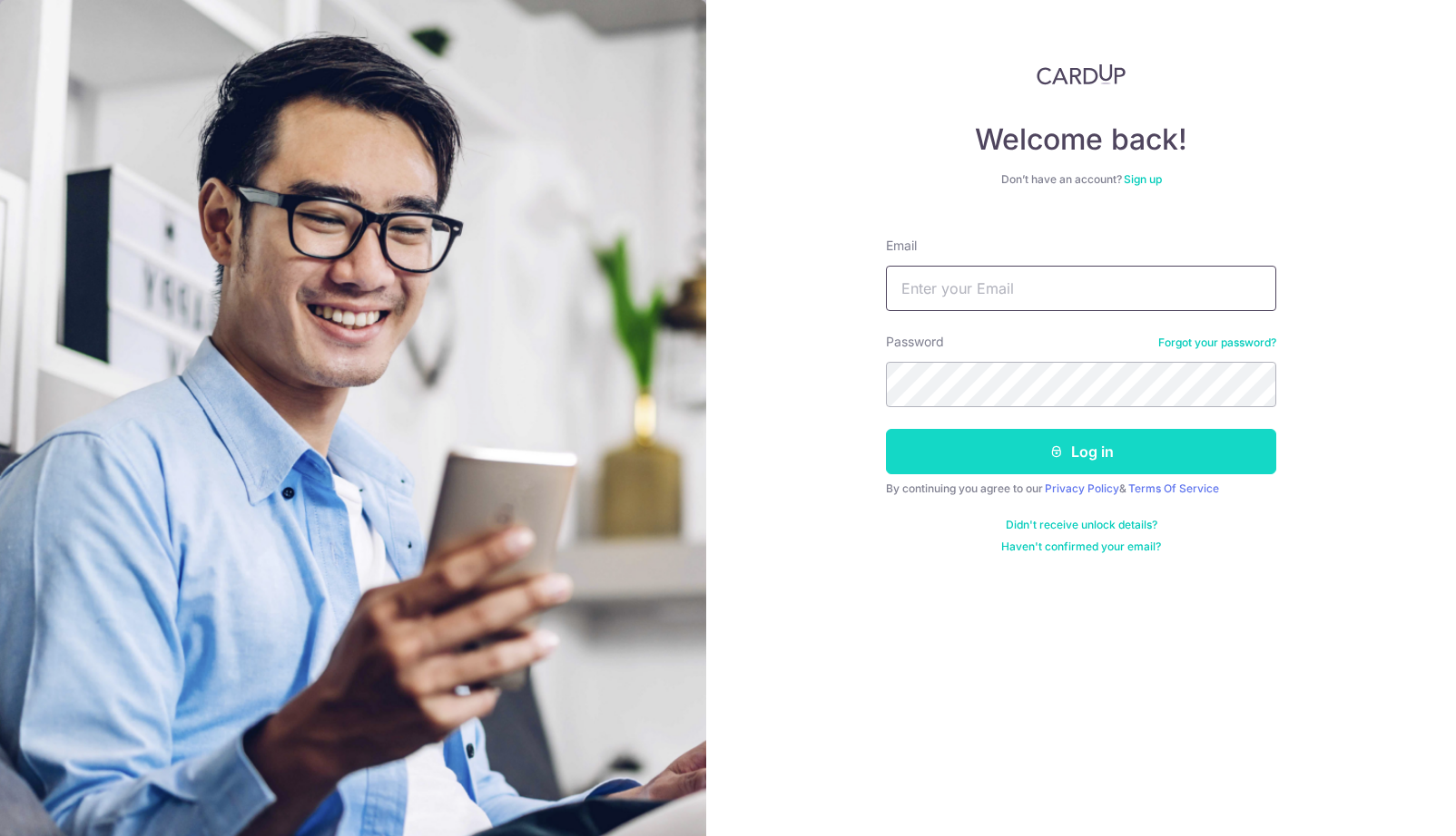
type input "[EMAIL_ADDRESS][DOMAIN_NAME]"
click at [1061, 445] on icon "submit" at bounding box center [1057, 452] width 15 height 15
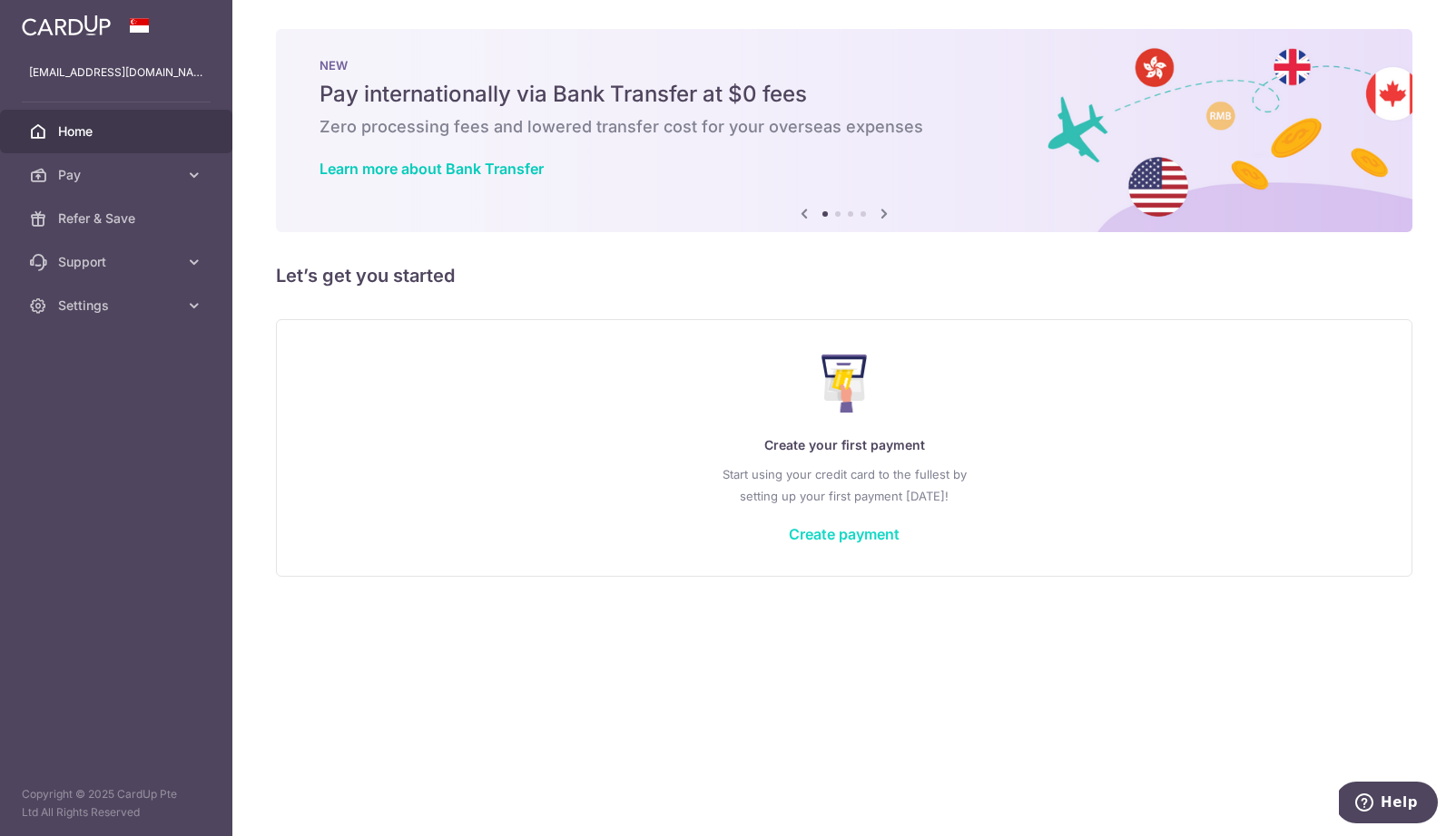
click at [812, 536] on link "Create payment" at bounding box center [844, 535] width 111 height 19
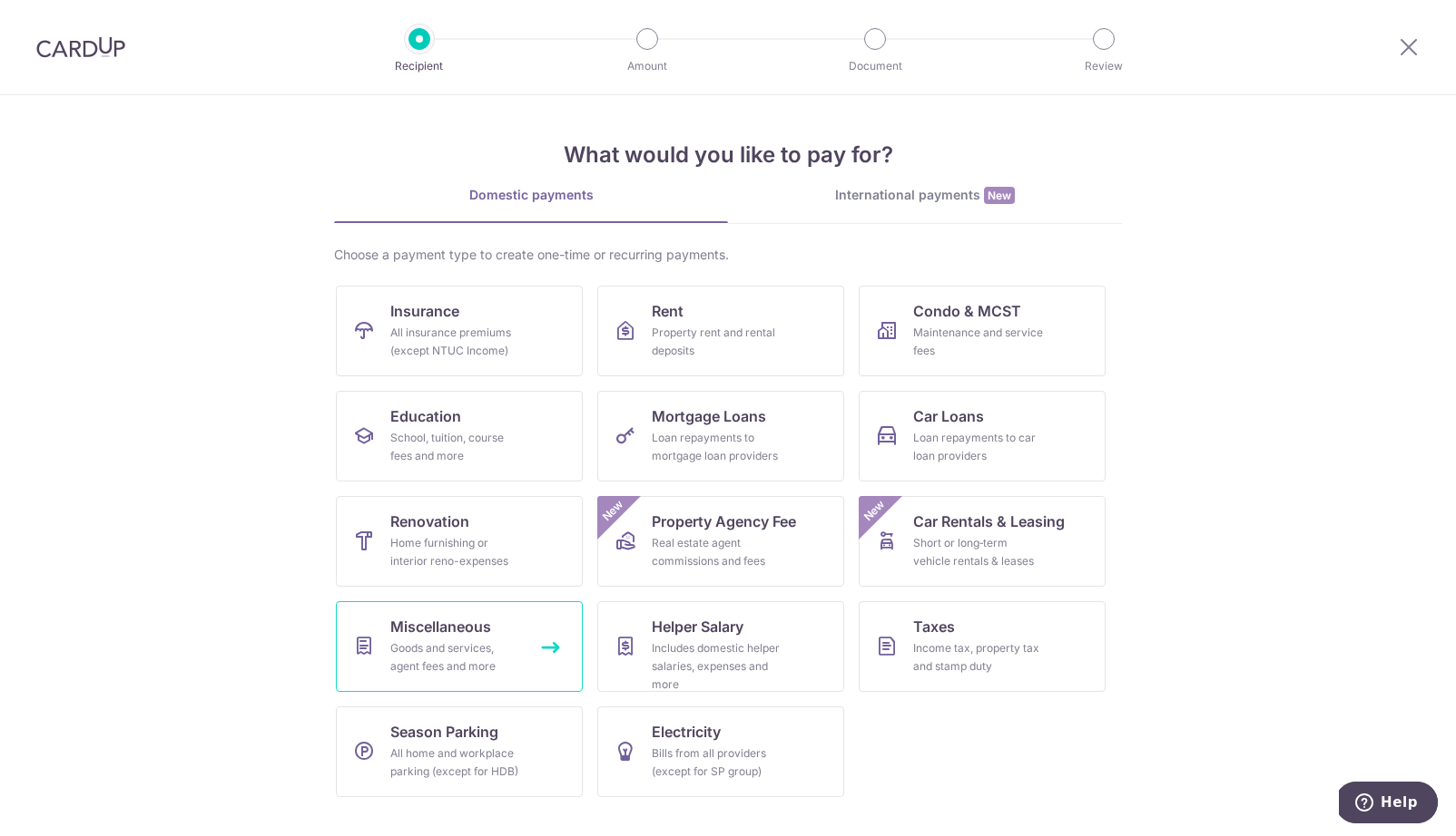
click at [505, 643] on div "Goods and services, agent fees and more" at bounding box center [455, 657] width 130 height 36
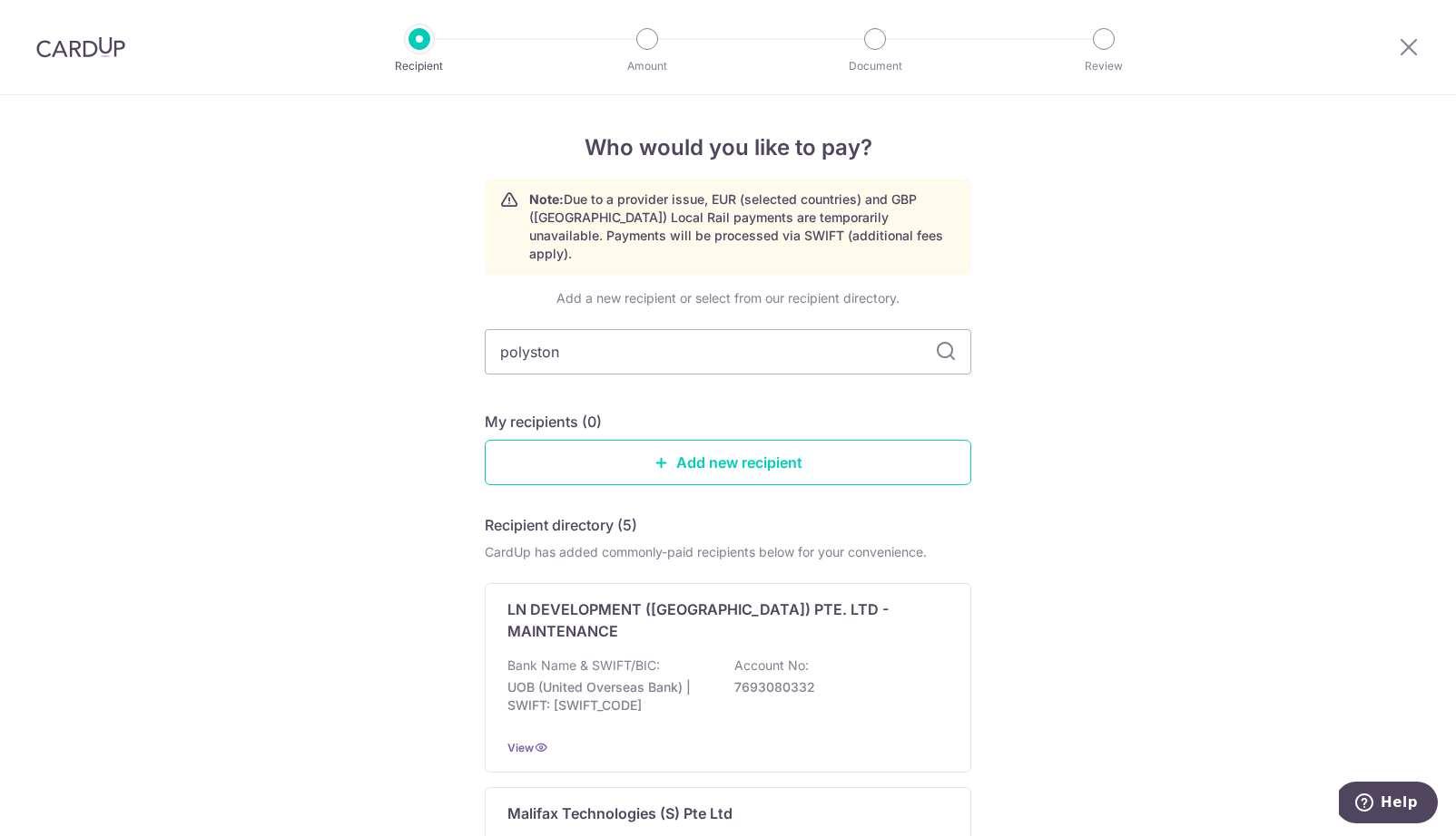
type input "polystone"
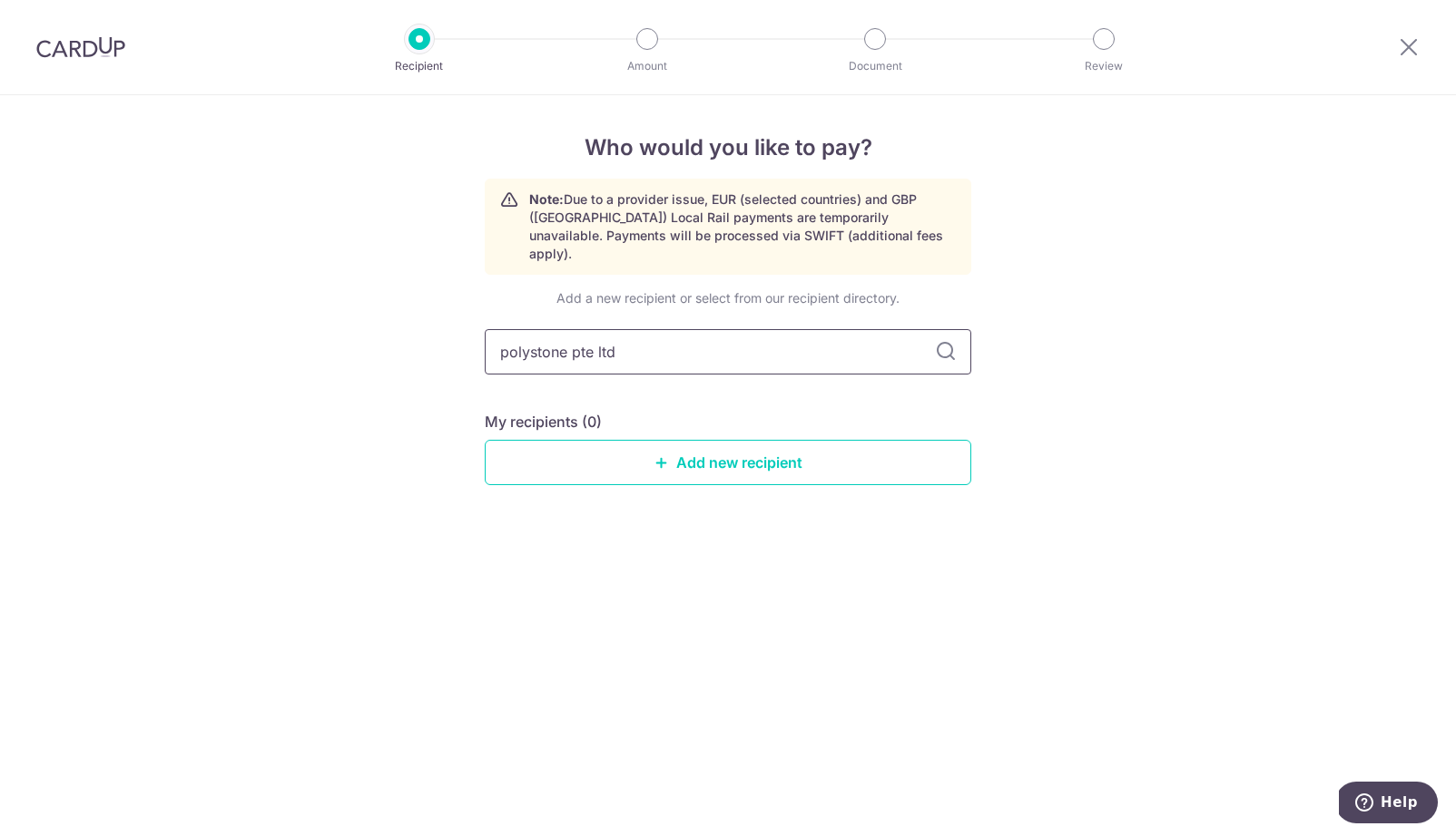
type input "polystone pte ltd"
click at [950, 341] on icon at bounding box center [945, 352] width 21 height 21
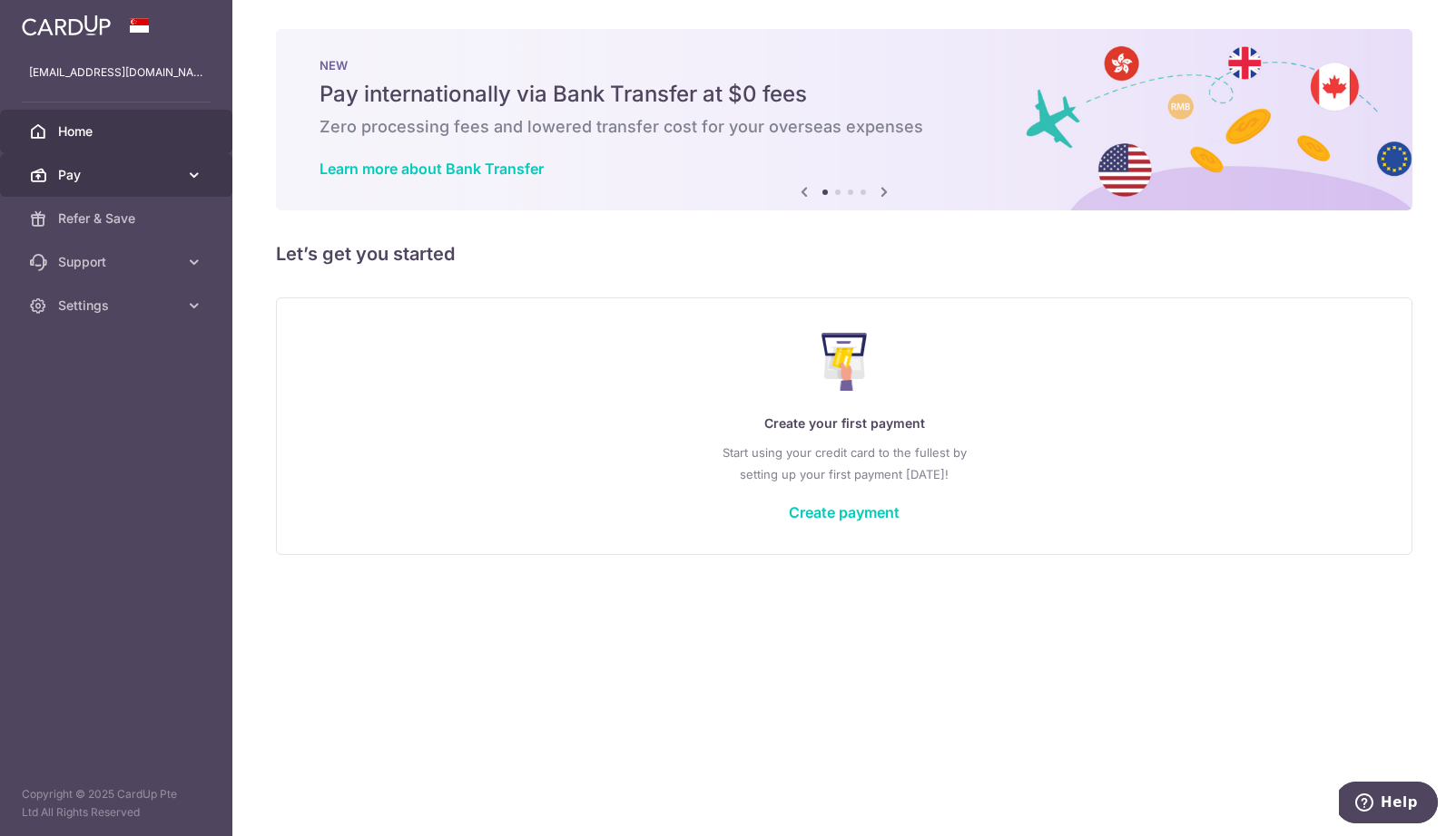
click at [158, 176] on span "Pay" at bounding box center [117, 176] width 120 height 19
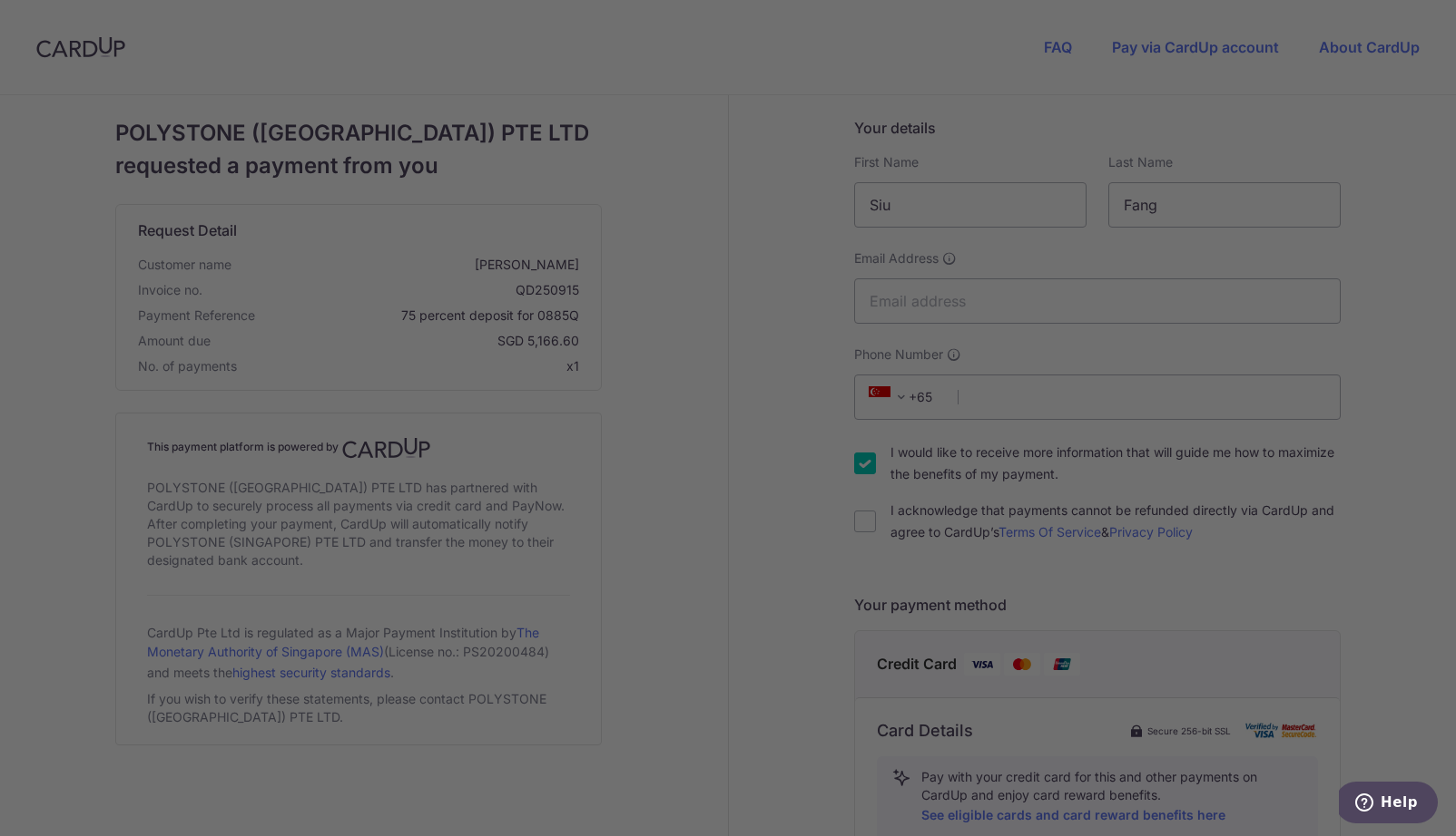
click at [1082, 380] on div at bounding box center [735, 422] width 1470 height 844
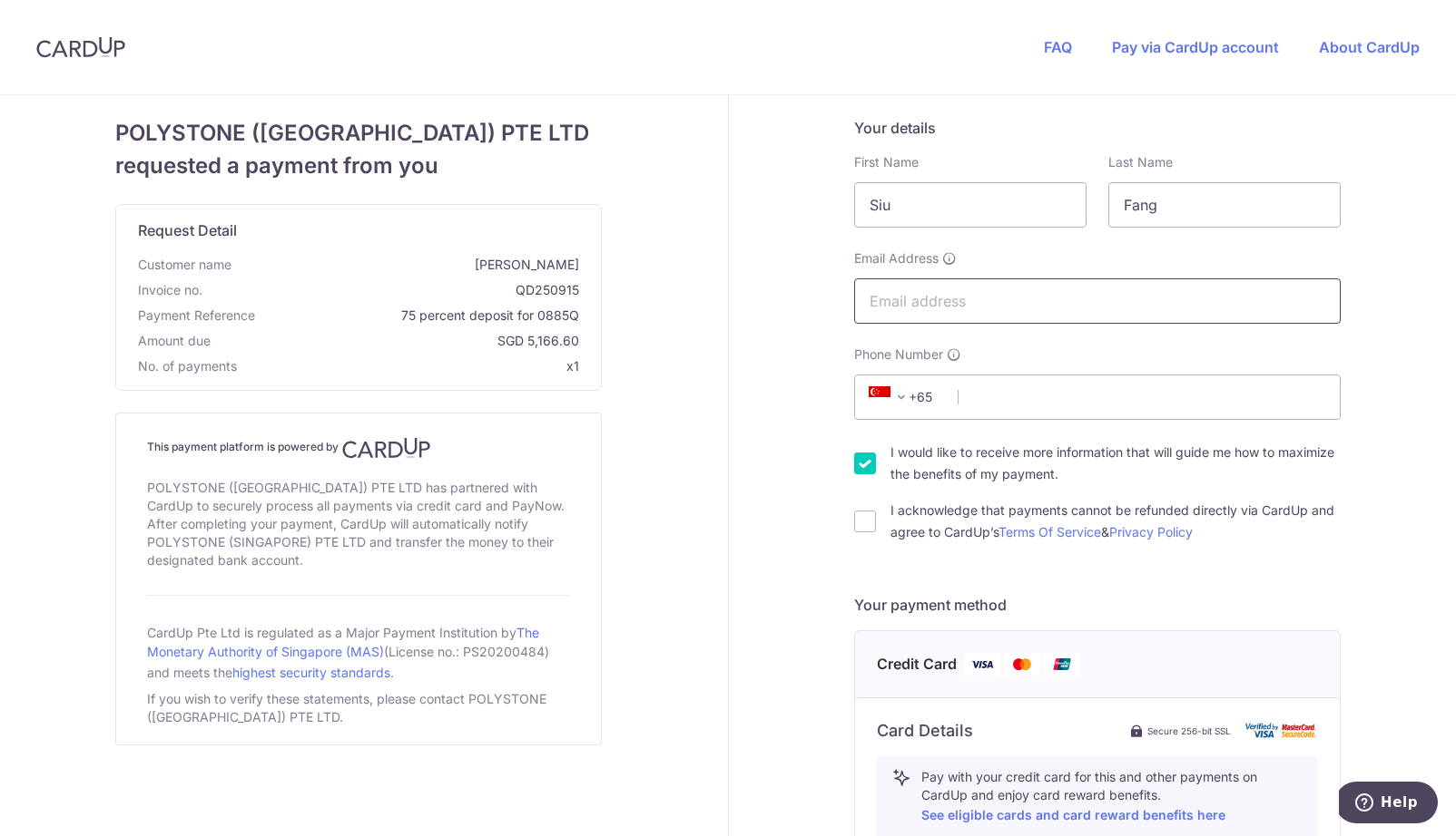
click at [994, 322] on input "Email Address" at bounding box center [1097, 300] width 487 height 46
type input "gabe@studiominmax.com"
type input "92329074"
type input "320078"
type input "Block 78 HDB Lorong Limau, 25-77"
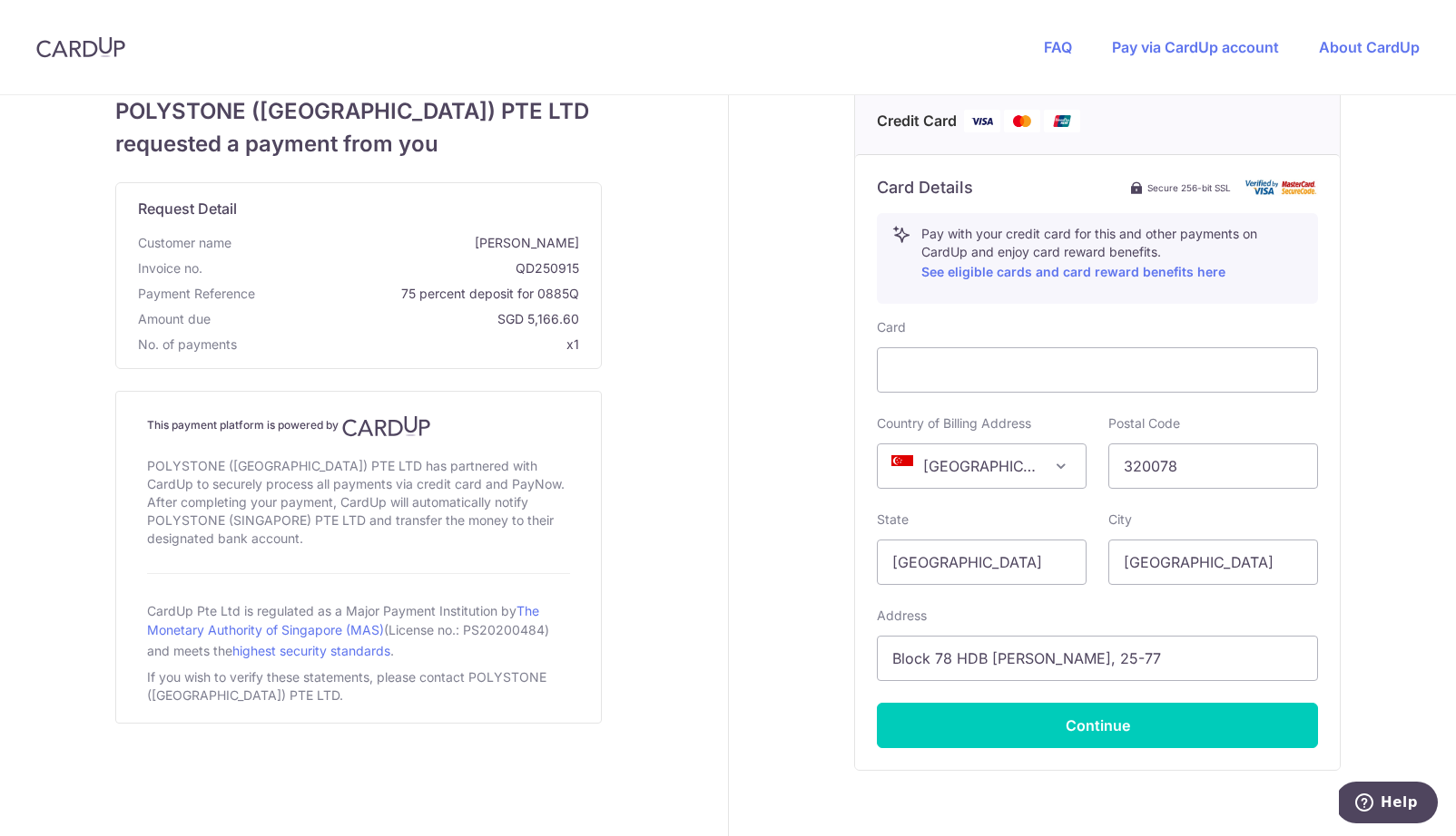
scroll to position [156, 0]
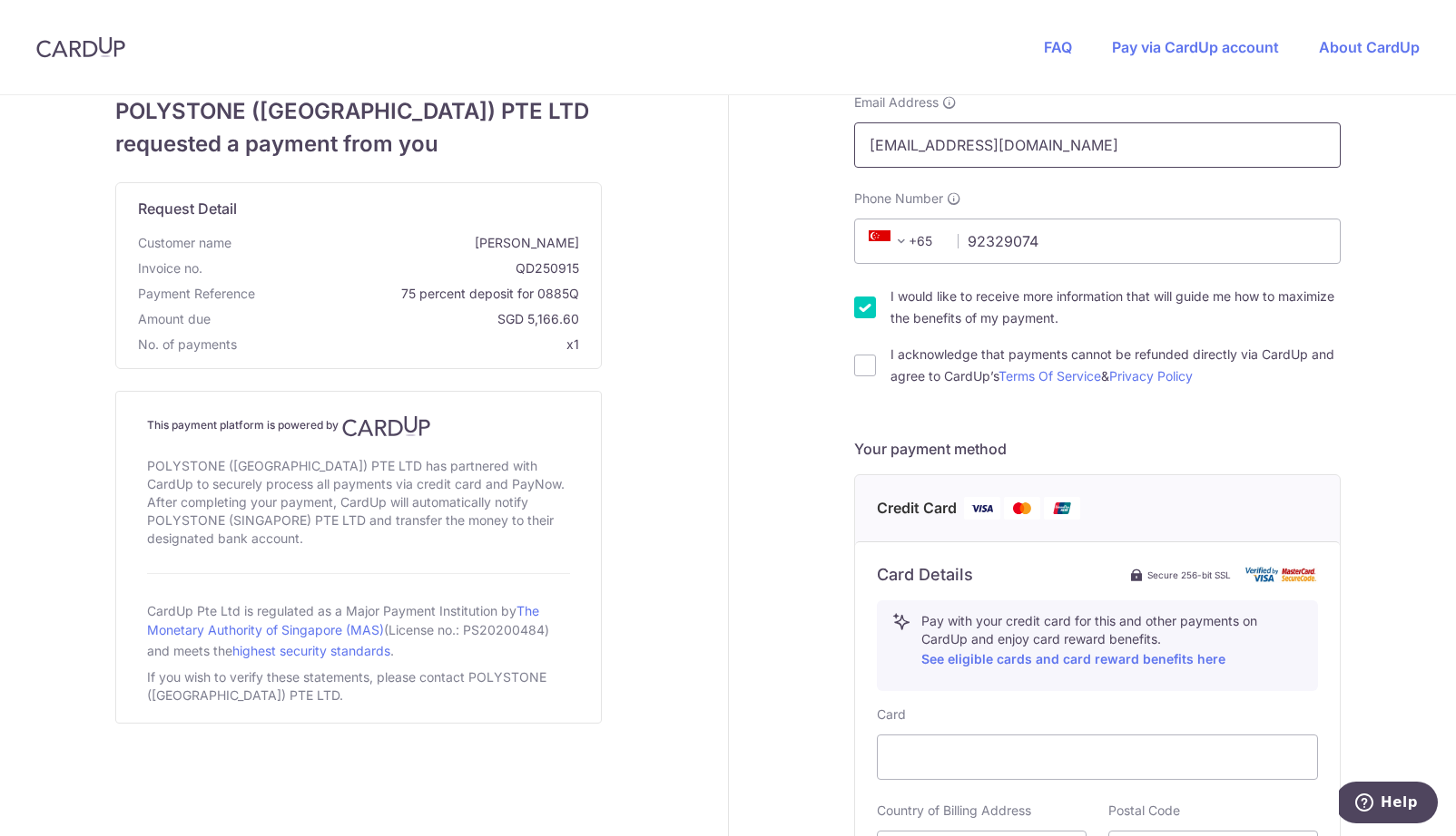
click at [1072, 144] on input "gabe@studiominmax.com" at bounding box center [1097, 145] width 487 height 46
type input "[EMAIL_ADDRESS][DOMAIN_NAME]"
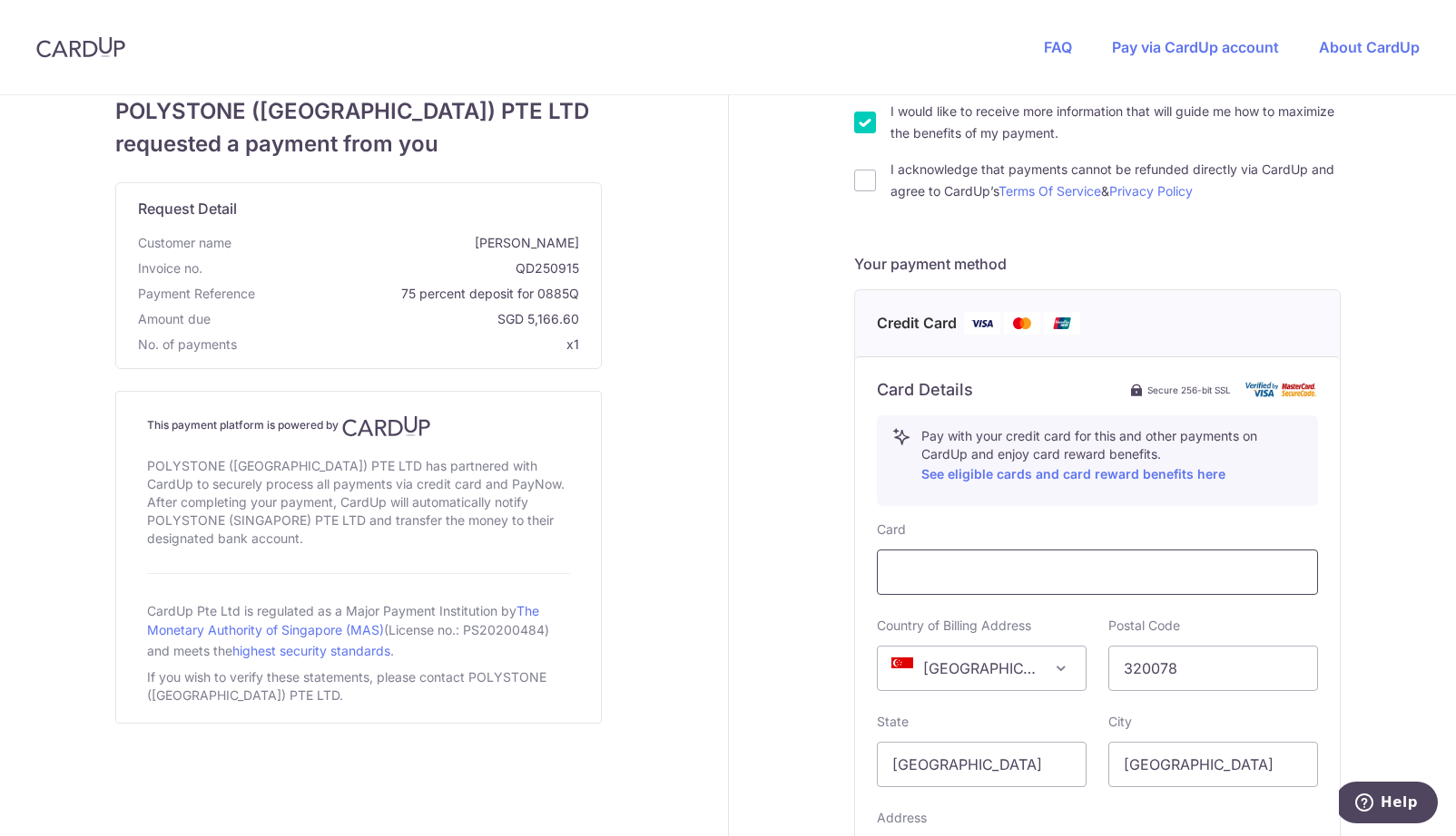
scroll to position [122, 0]
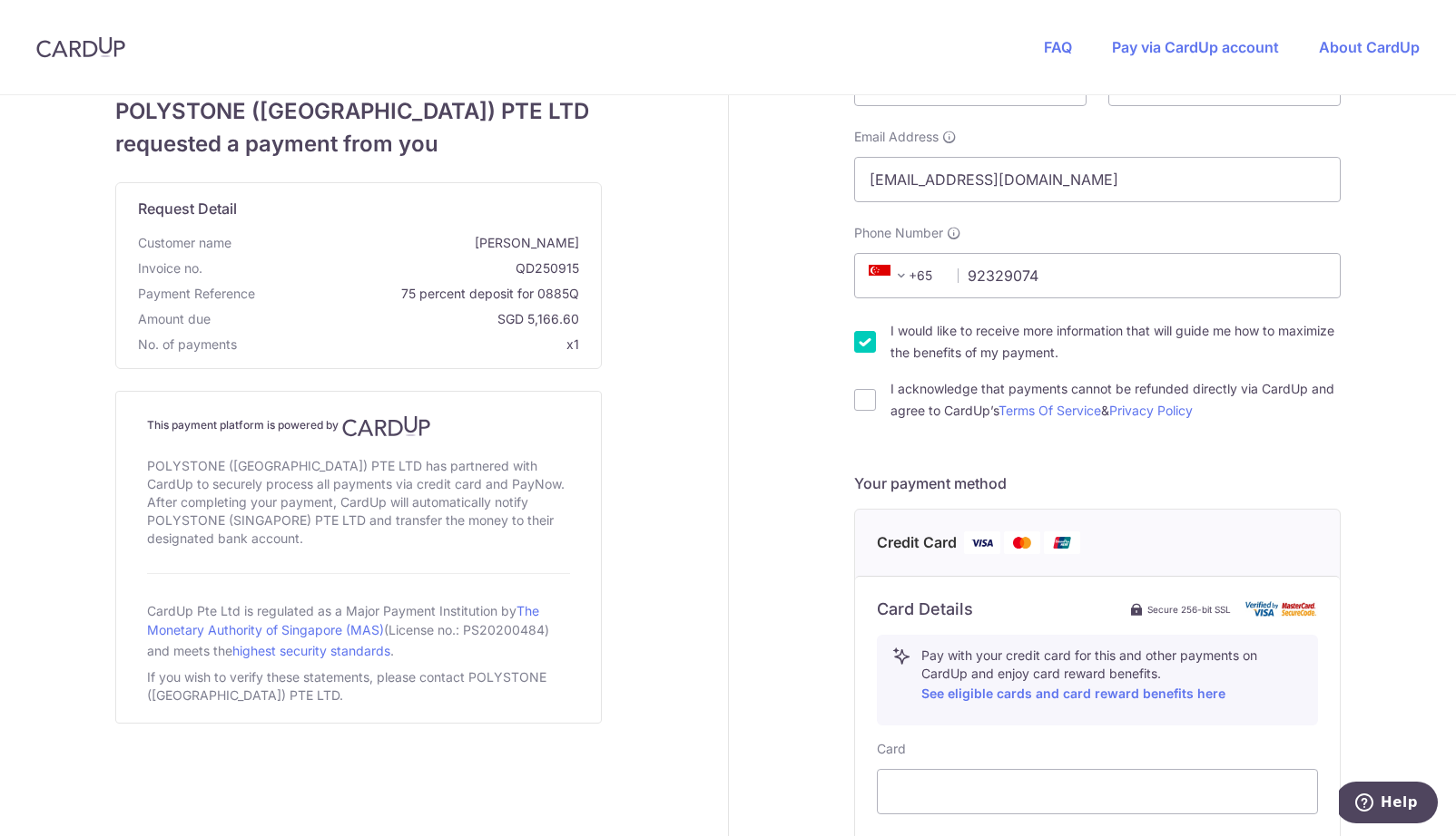
click at [876, 390] on div "I acknowledge that payments cannot be refunded directly via CardUp and agree to…" at bounding box center [1097, 400] width 487 height 44
click at [856, 395] on input "I acknowledge that payments cannot be refunded directly via CardUp and agree to…" at bounding box center [864, 399] width 21 height 21
checkbox input "true"
click at [856, 352] on div "I would like to receive more information that will guide me how to maximize the…" at bounding box center [1097, 341] width 487 height 44
click at [855, 348] on input "I would like to receive more information that will guide me how to maximize the…" at bounding box center [864, 341] width 21 height 21
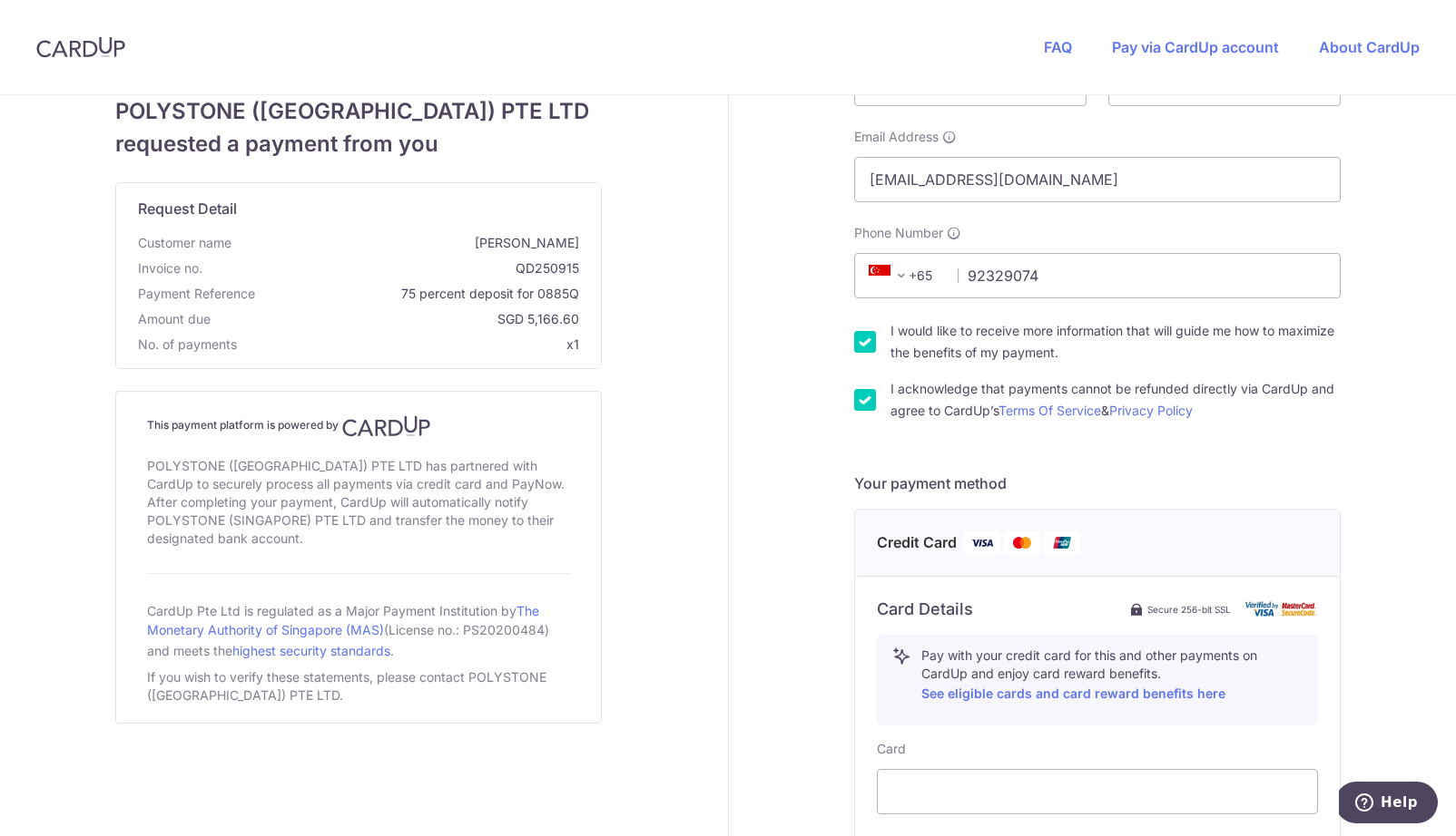
checkbox input "false"
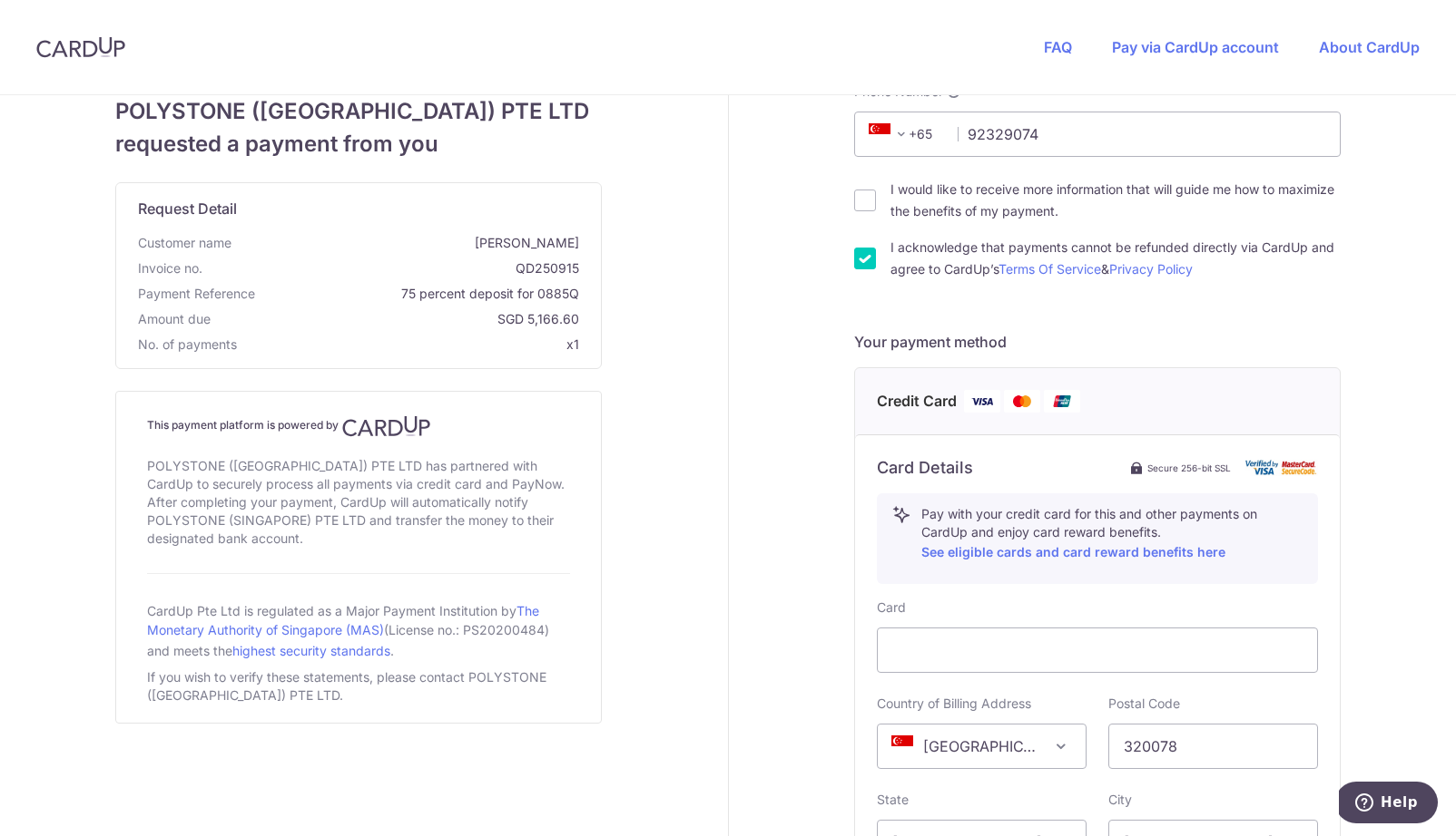
scroll to position [332, 0]
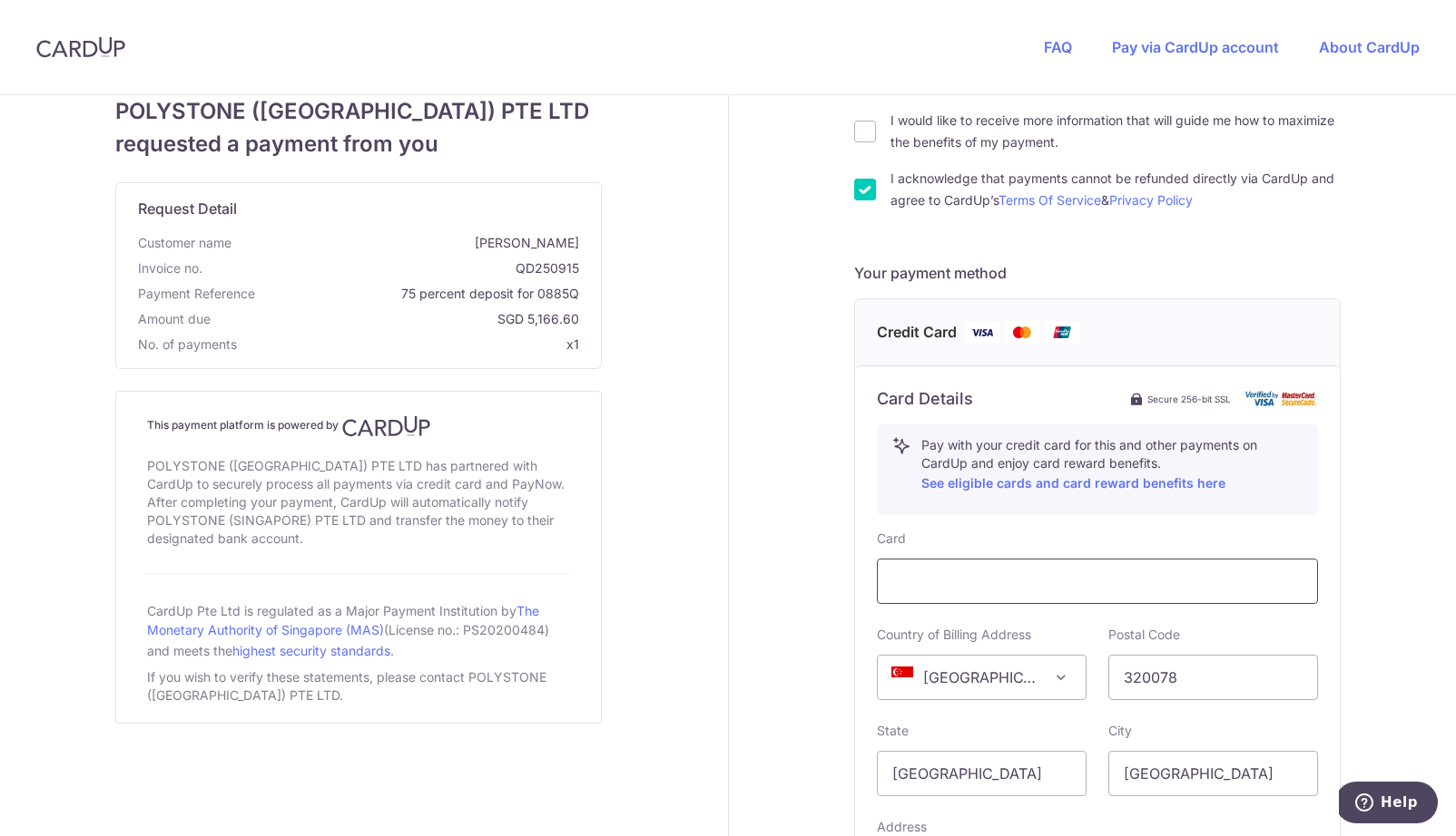
click at [929, 566] on div at bounding box center [1097, 581] width 441 height 46
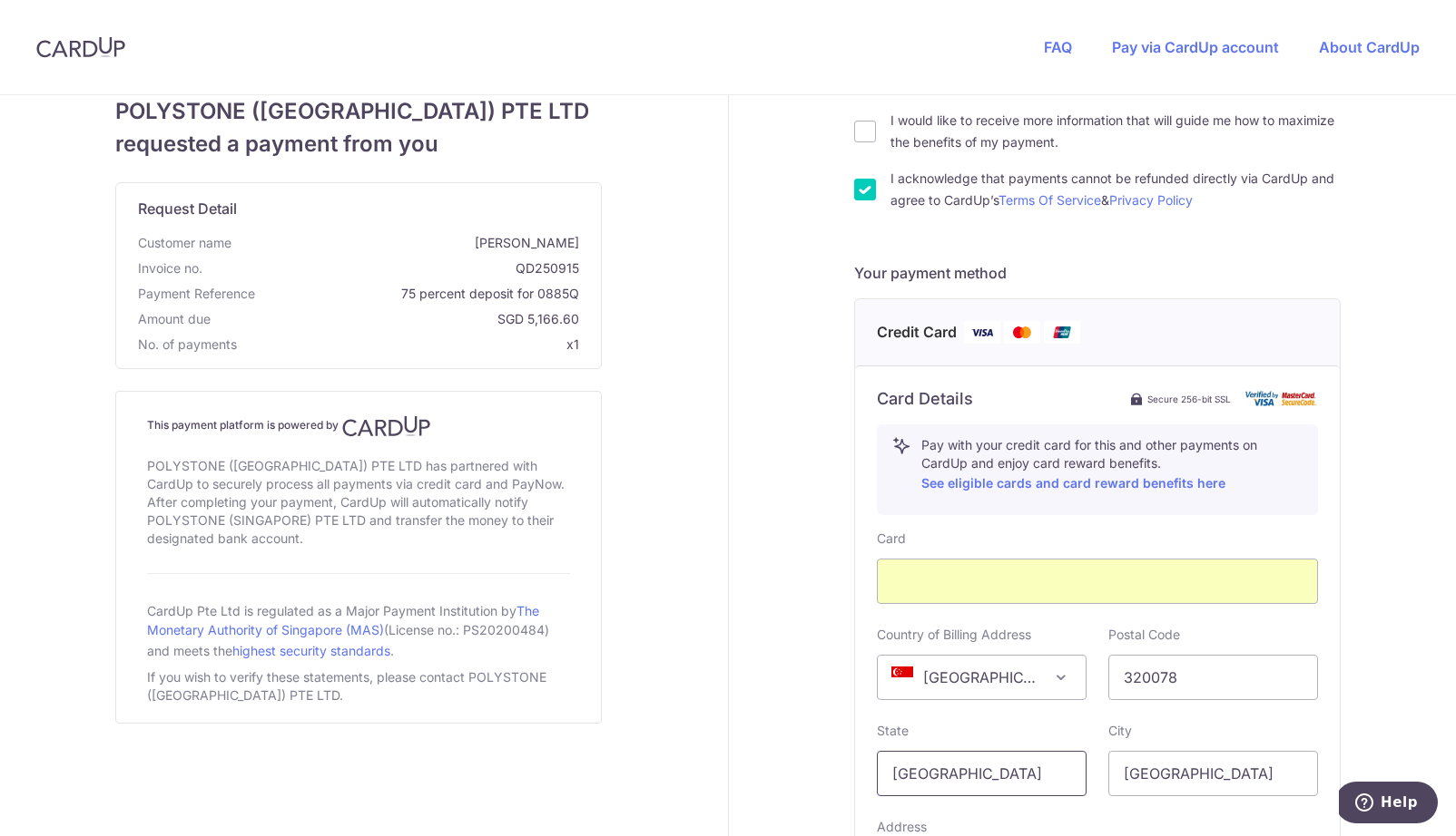
scroll to position [583, 0]
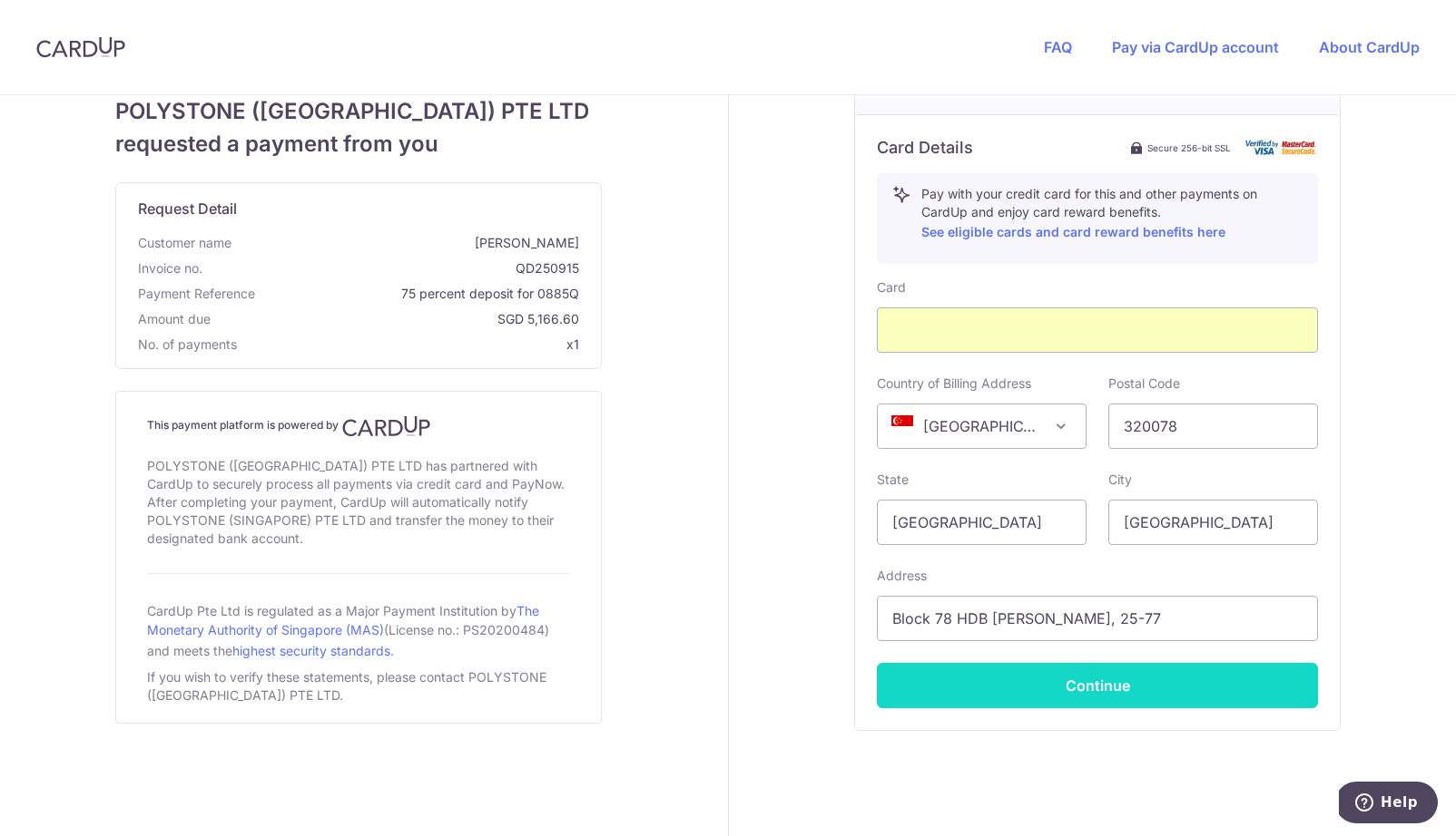
click at [1099, 683] on button "Continue" at bounding box center [1097, 685] width 441 height 46
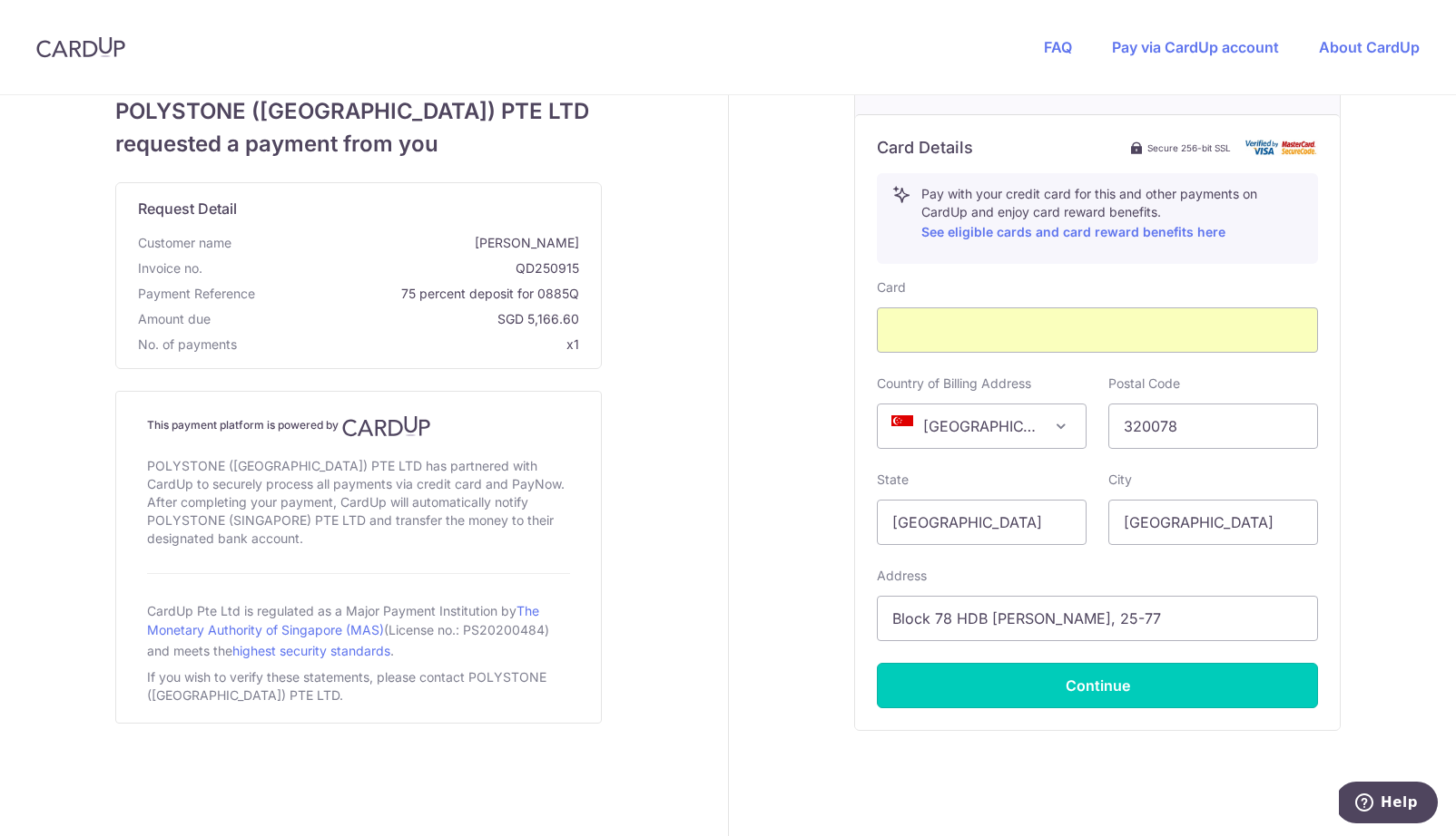
type input "**** 2629"
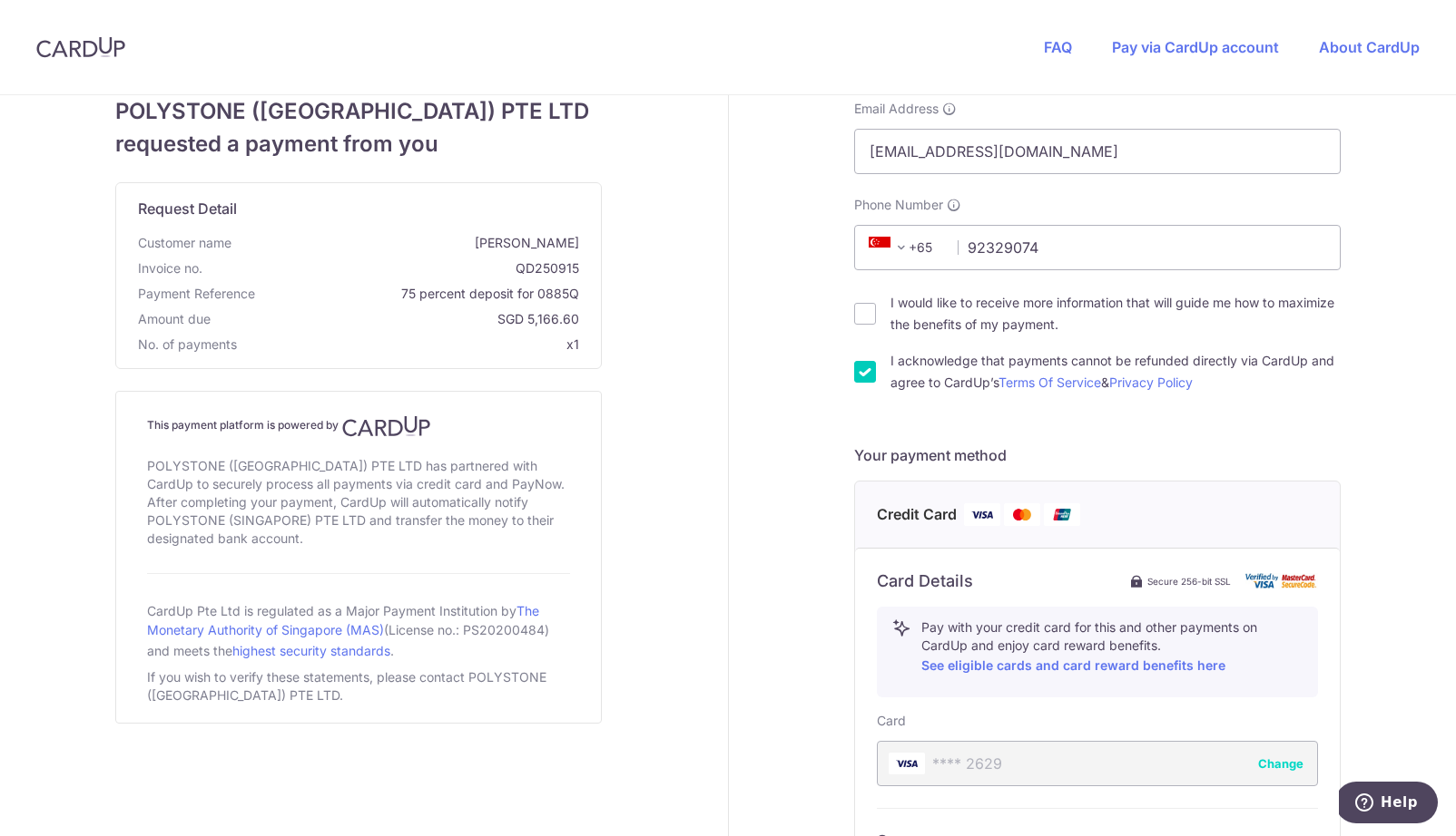
scroll to position [352, 0]
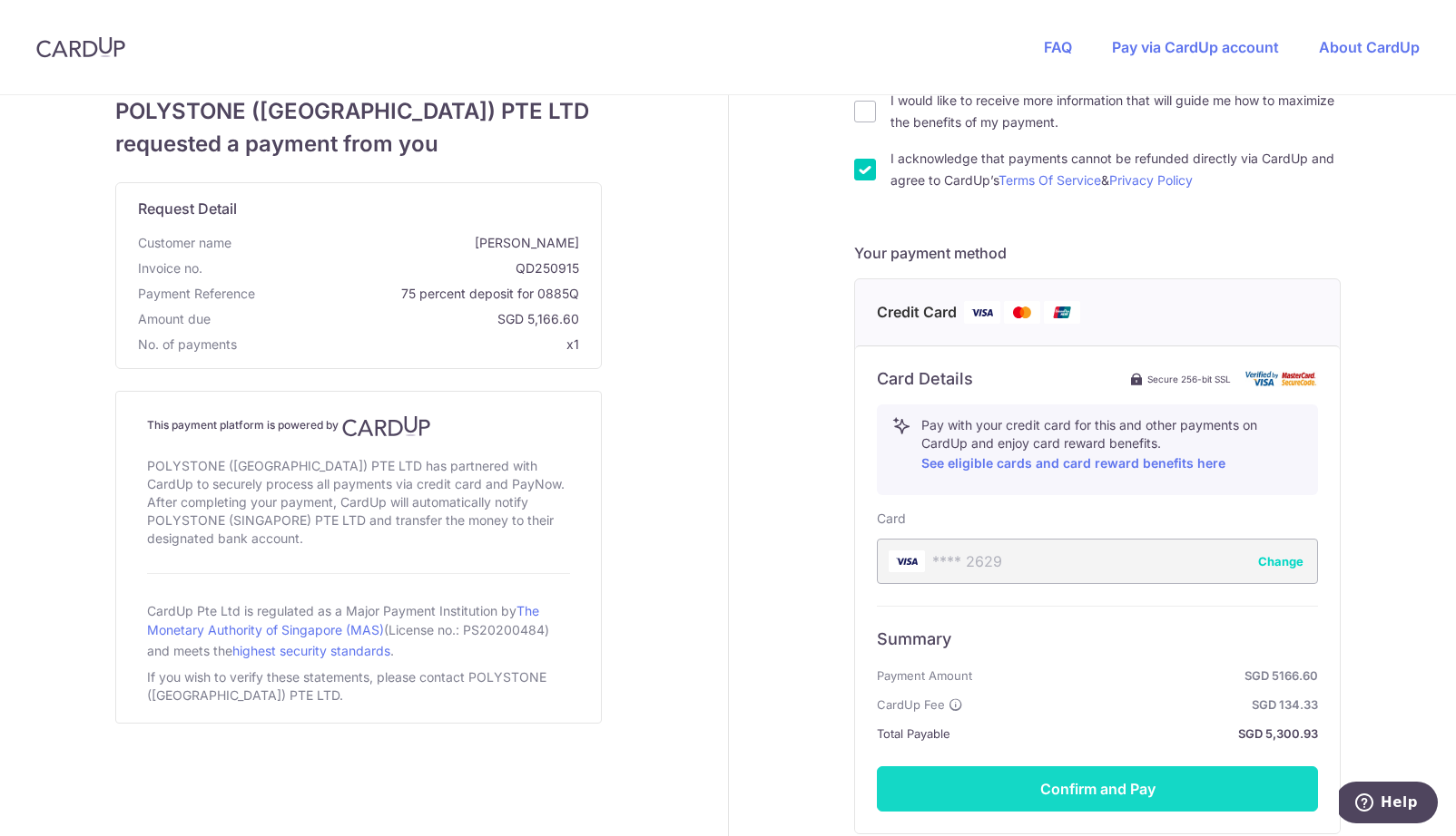
click at [1114, 786] on button "Confirm and Pay" at bounding box center [1097, 789] width 441 height 46
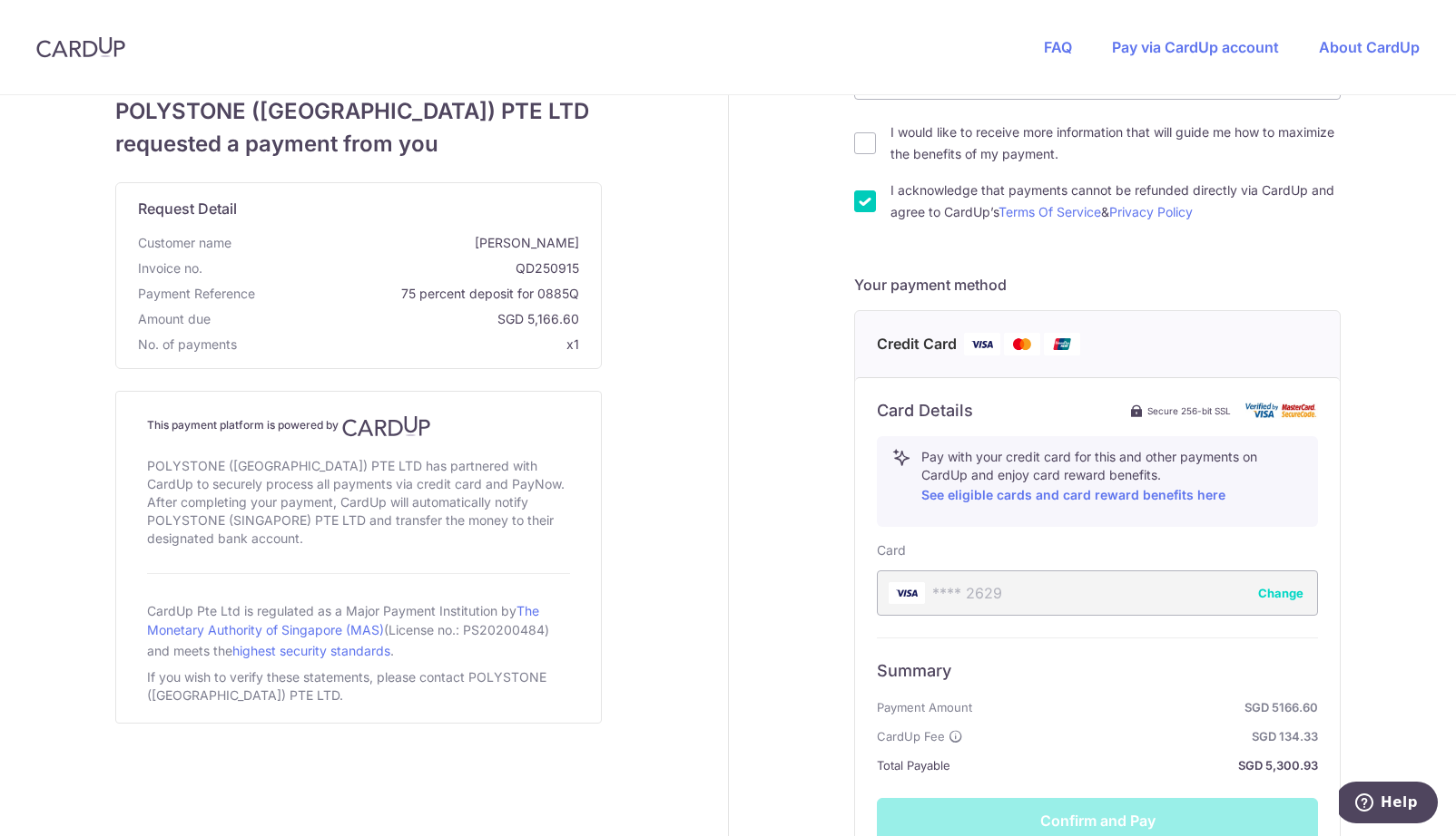
scroll to position [492, 0]
